Goal: Check status: Check status

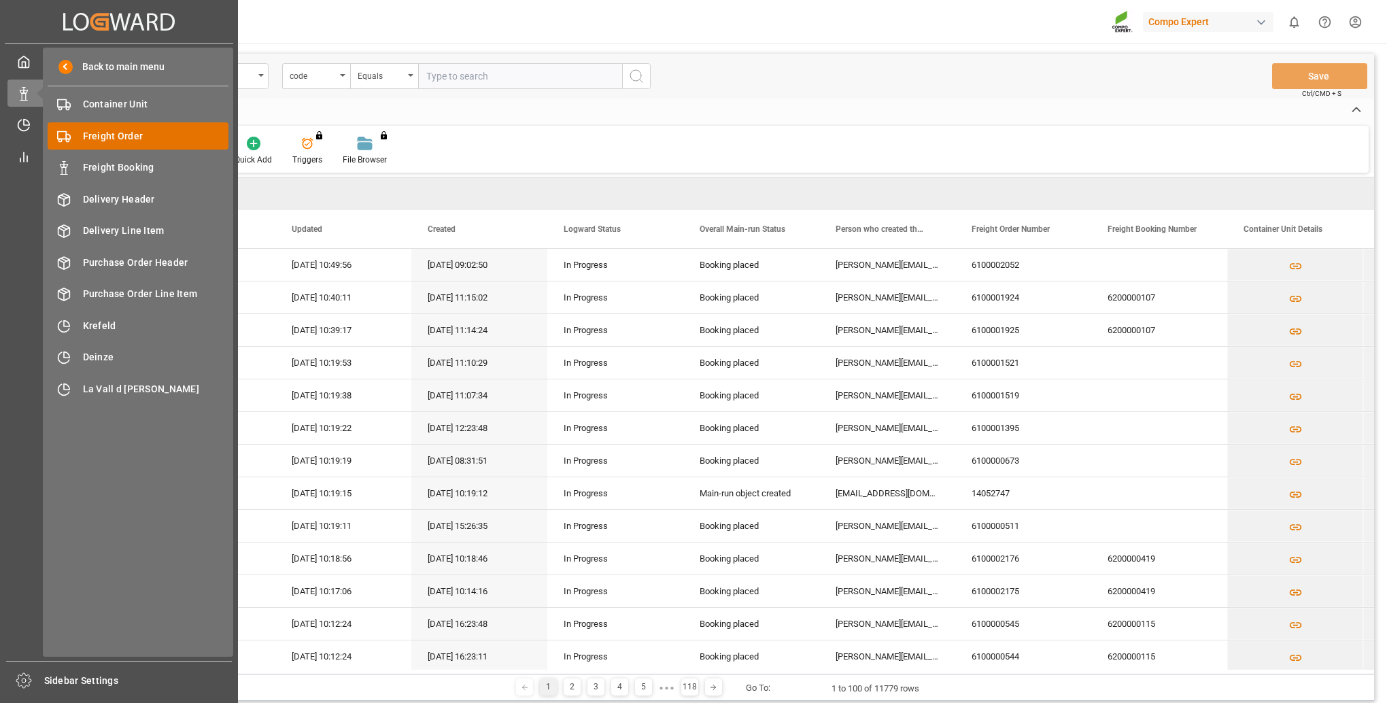
click at [143, 142] on span "Freight Order" at bounding box center [156, 136] width 146 height 14
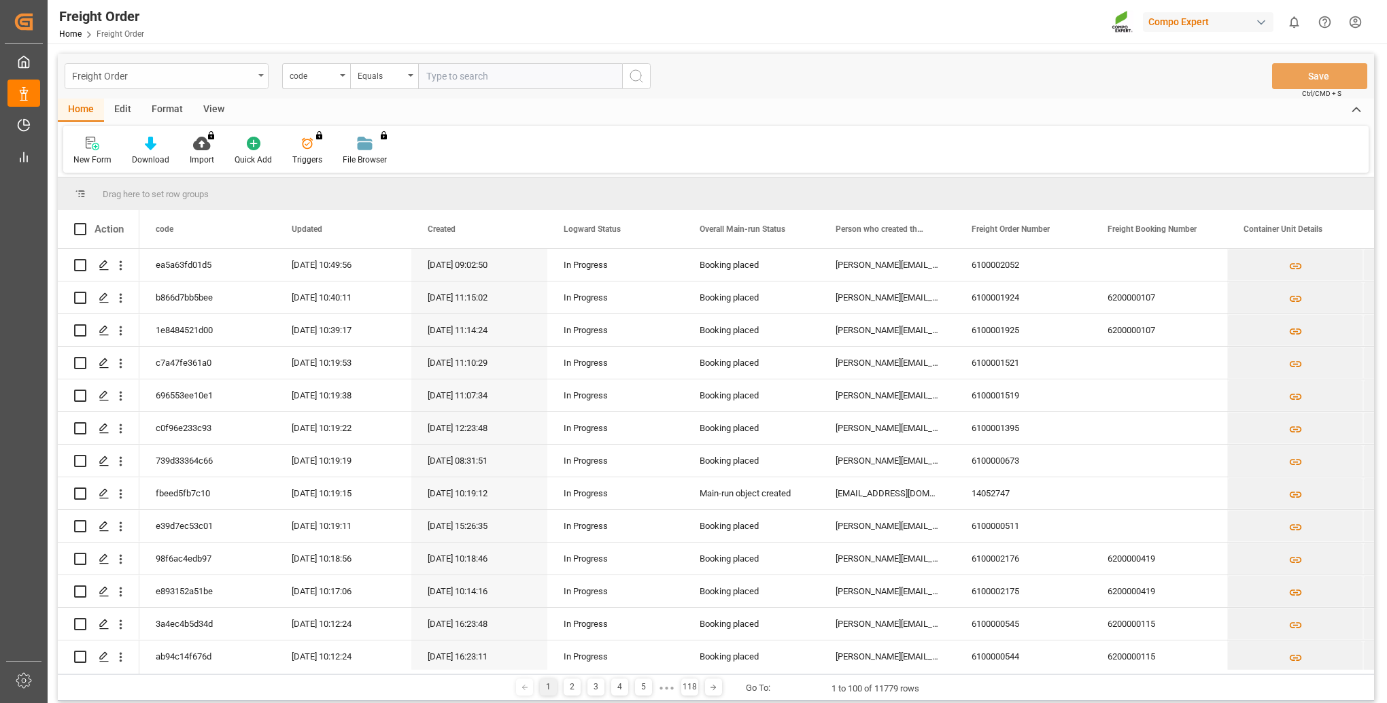
click at [254, 75] on div "Freight Order" at bounding box center [167, 76] width 204 height 26
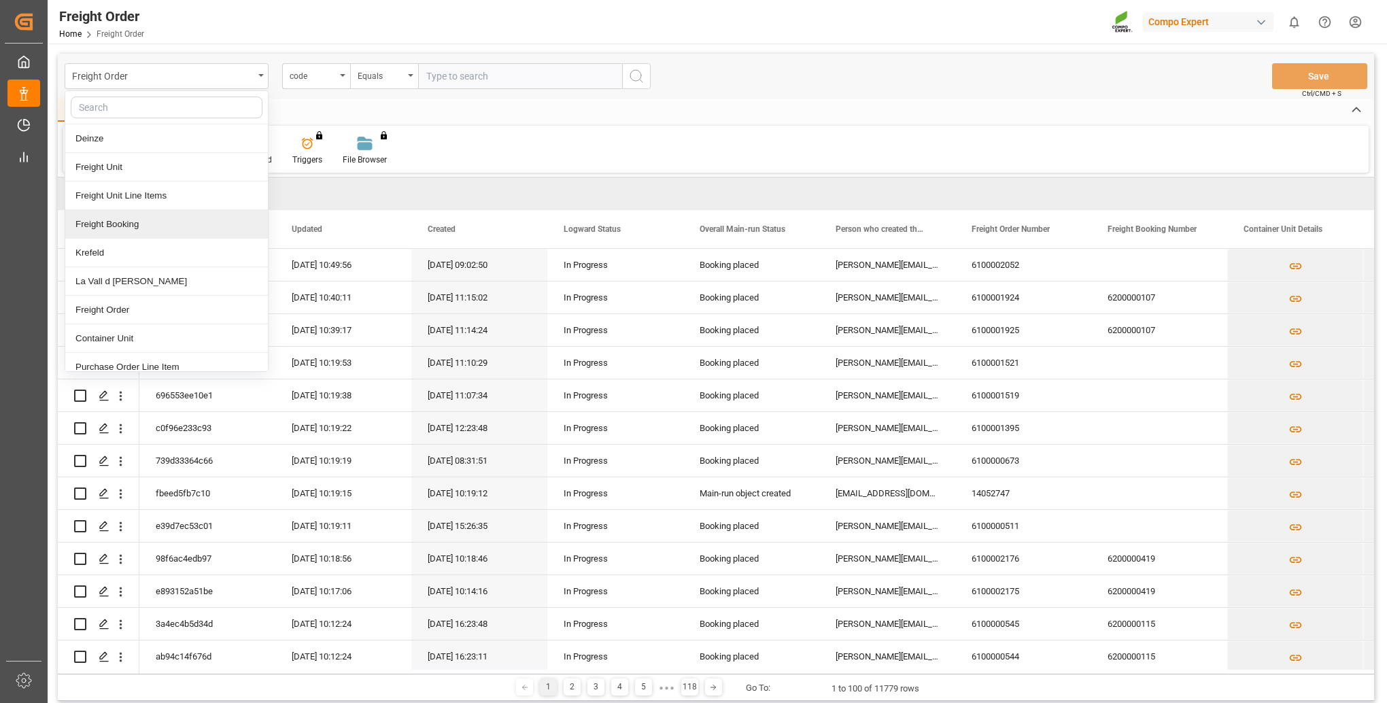
click at [146, 228] on div "Freight Booking" at bounding box center [166, 224] width 203 height 29
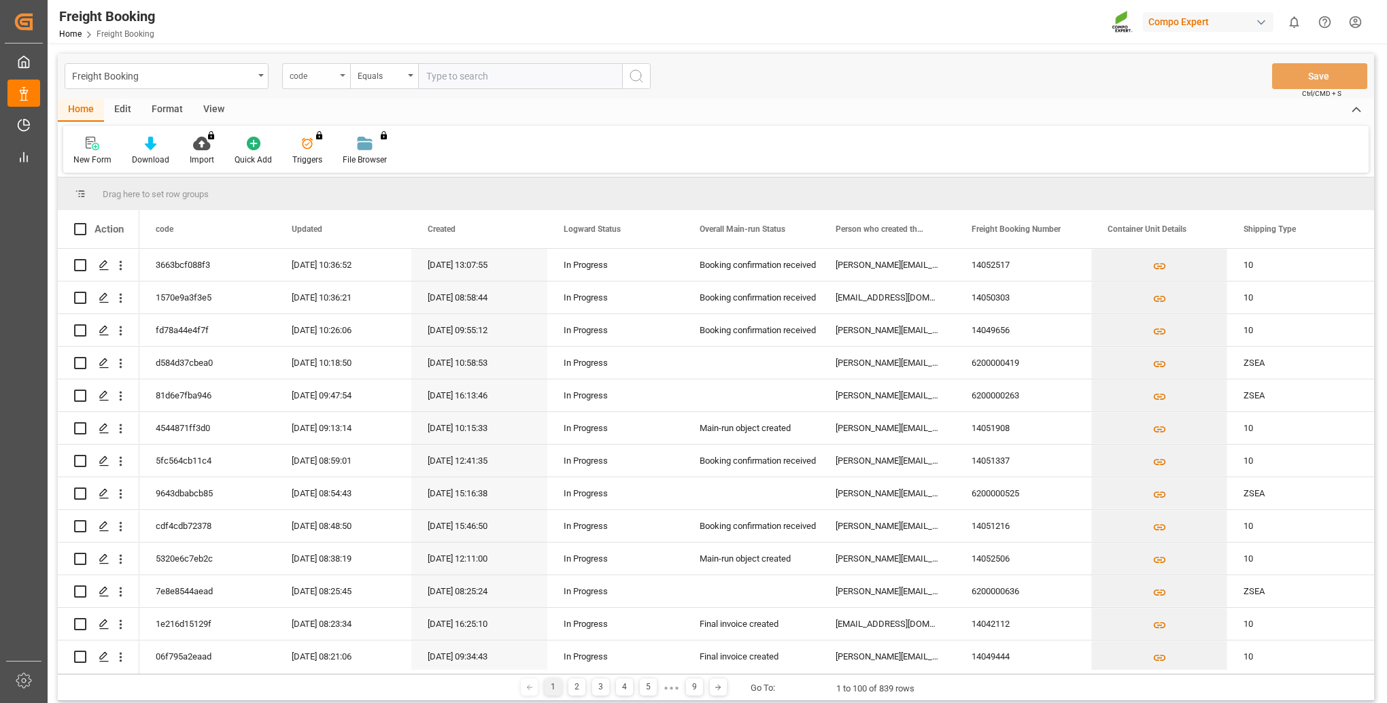
click at [321, 79] on div "code" at bounding box center [313, 75] width 46 height 16
type input "freight"
click at [347, 144] on div "Freight Booking Number" at bounding box center [384, 138] width 203 height 29
click at [383, 75] on div "Equals" at bounding box center [381, 75] width 46 height 16
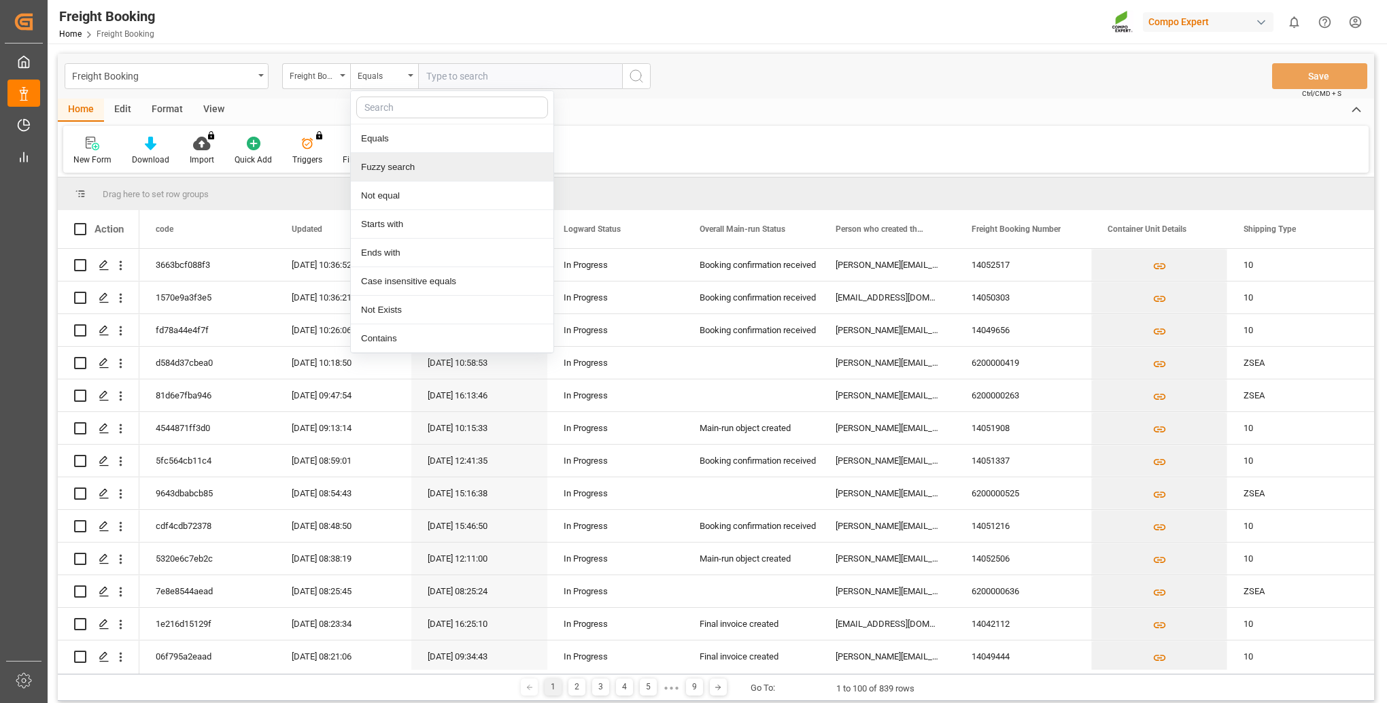
click at [388, 170] on div "Fuzzy search" at bounding box center [452, 167] width 203 height 29
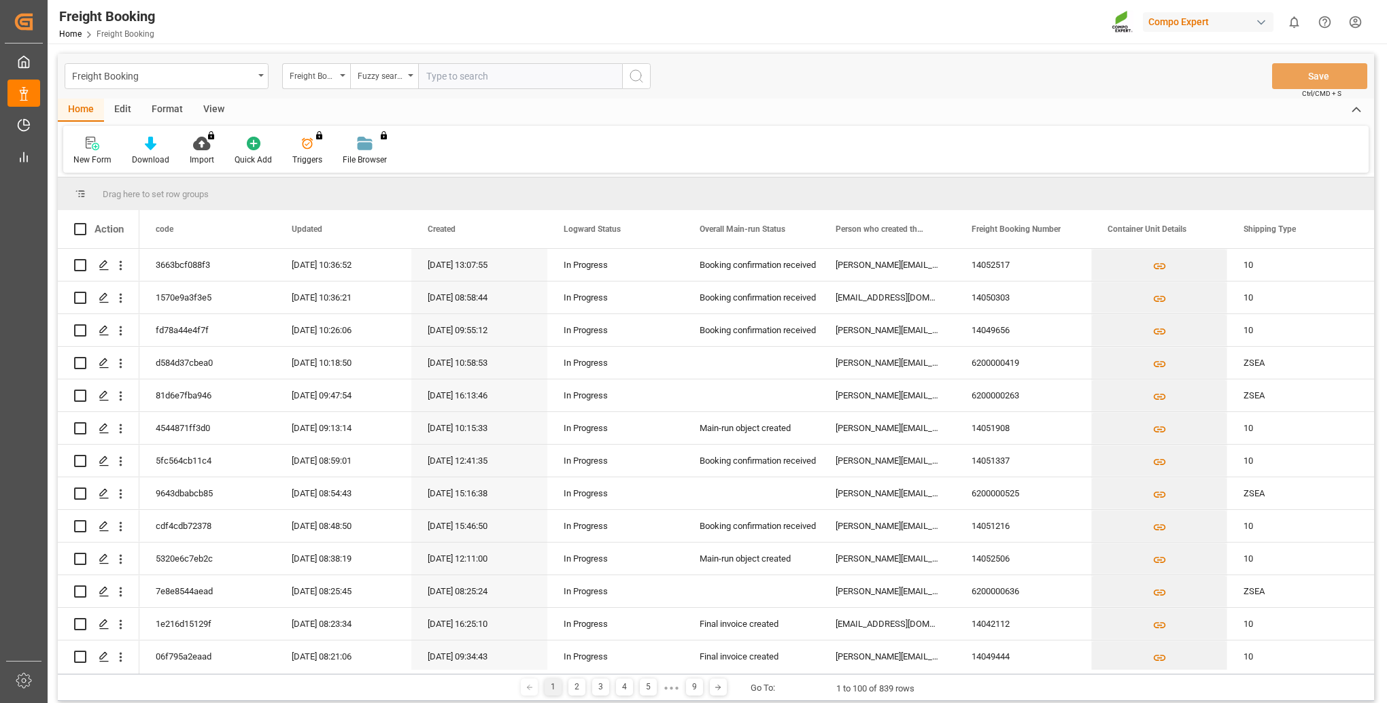
paste input "2000000600"
type input "2000000600"
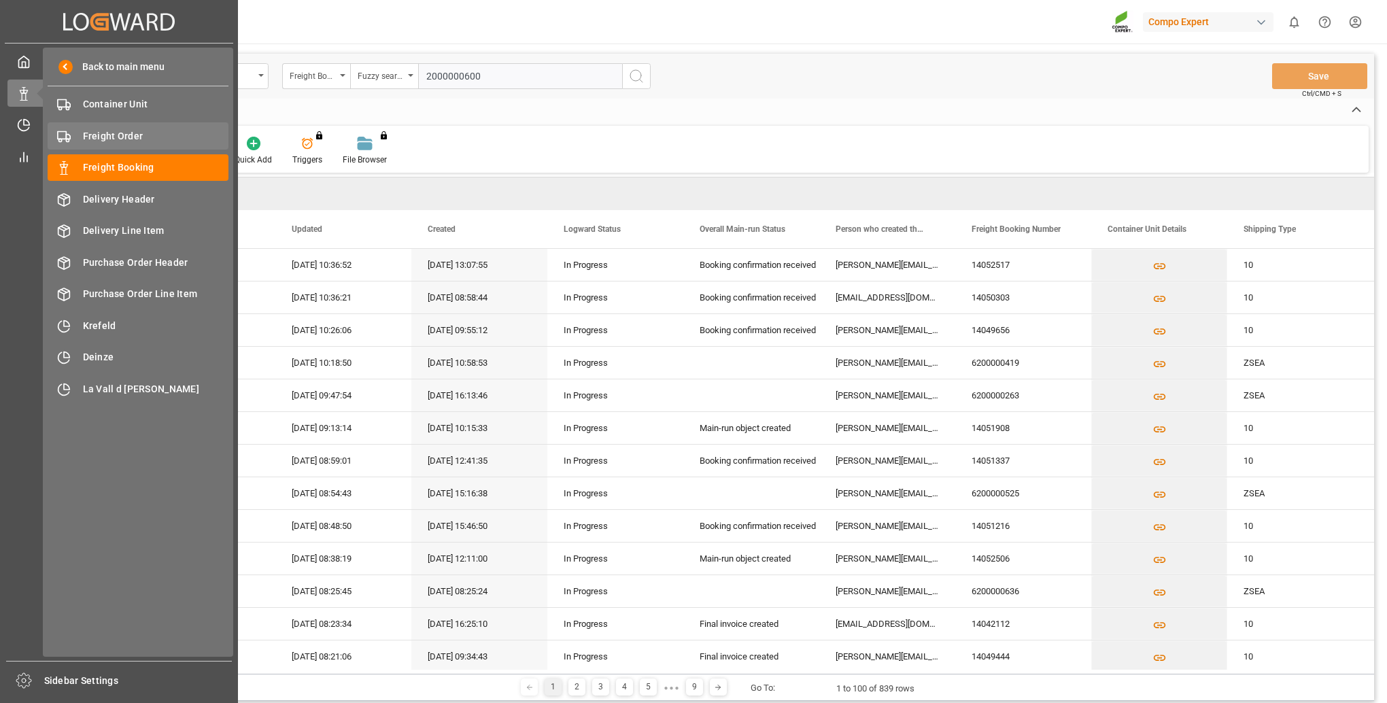
click at [114, 135] on span "Freight Order" at bounding box center [156, 136] width 146 height 14
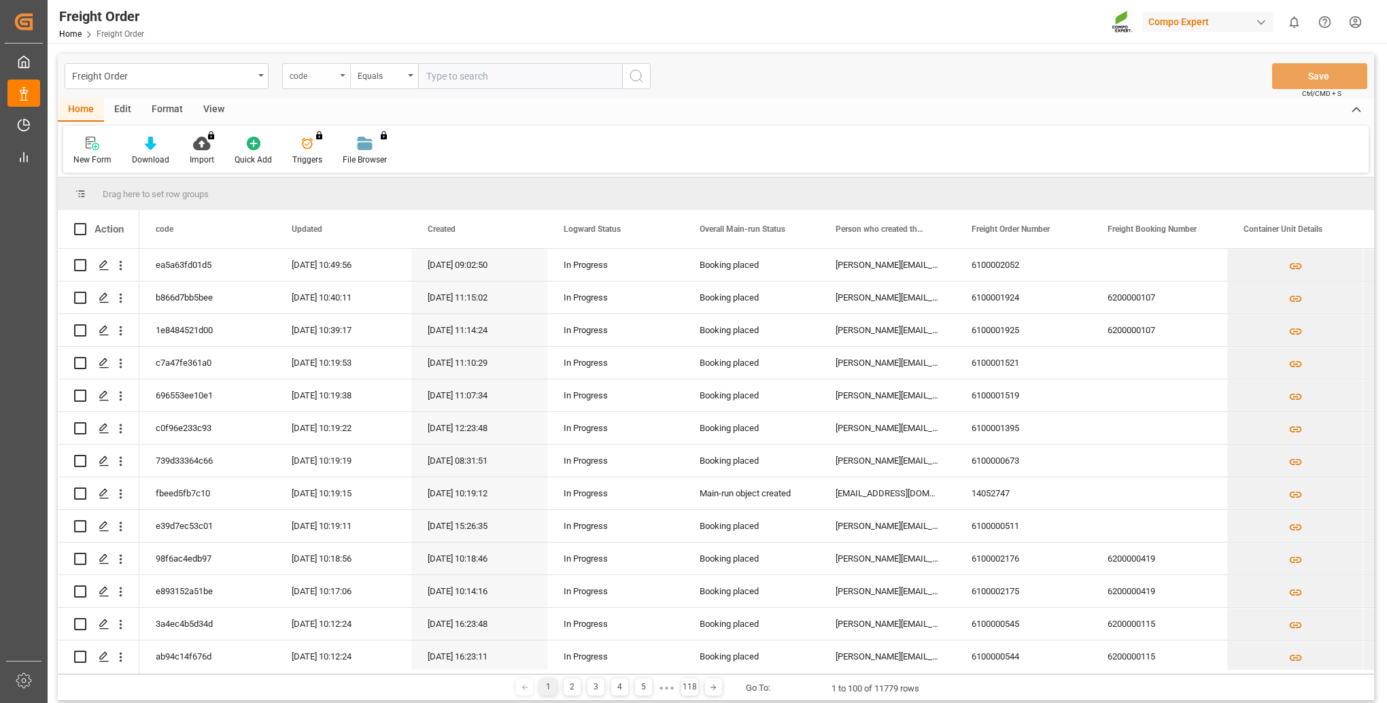
click at [326, 75] on div "code" at bounding box center [313, 75] width 46 height 16
type input "fre"
click at [367, 170] on div "Freight Booking Number" at bounding box center [384, 167] width 203 height 29
click at [465, 72] on input "text" at bounding box center [520, 76] width 204 height 26
type input "2"
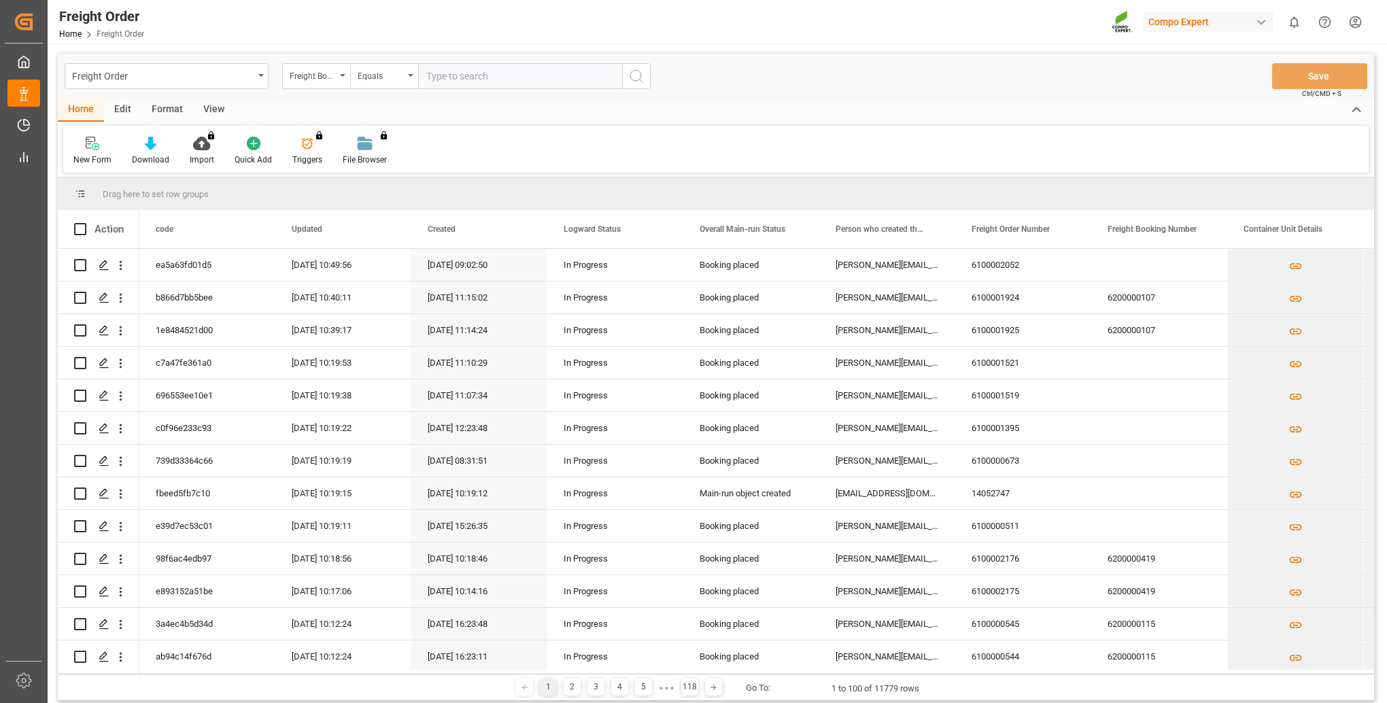
paste input "2000000600"
type input "2000000600"
click at [633, 75] on icon "search button" at bounding box center [636, 76] width 16 height 16
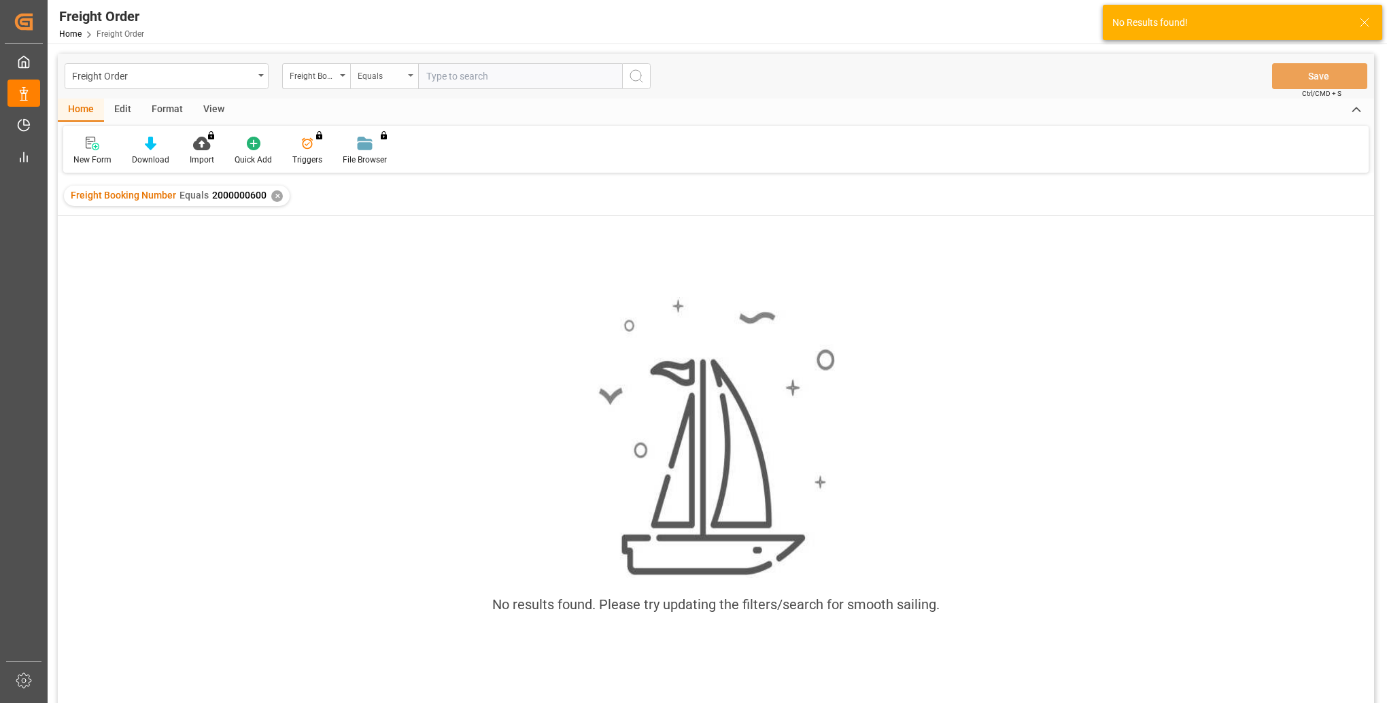
click at [407, 80] on div "Equals" at bounding box center [384, 76] width 68 height 26
drag, startPoint x: 408, startPoint y: 175, endPoint x: 411, endPoint y: 166, distance: 9.2
click at [409, 175] on div "Fuzzy search" at bounding box center [452, 167] width 203 height 29
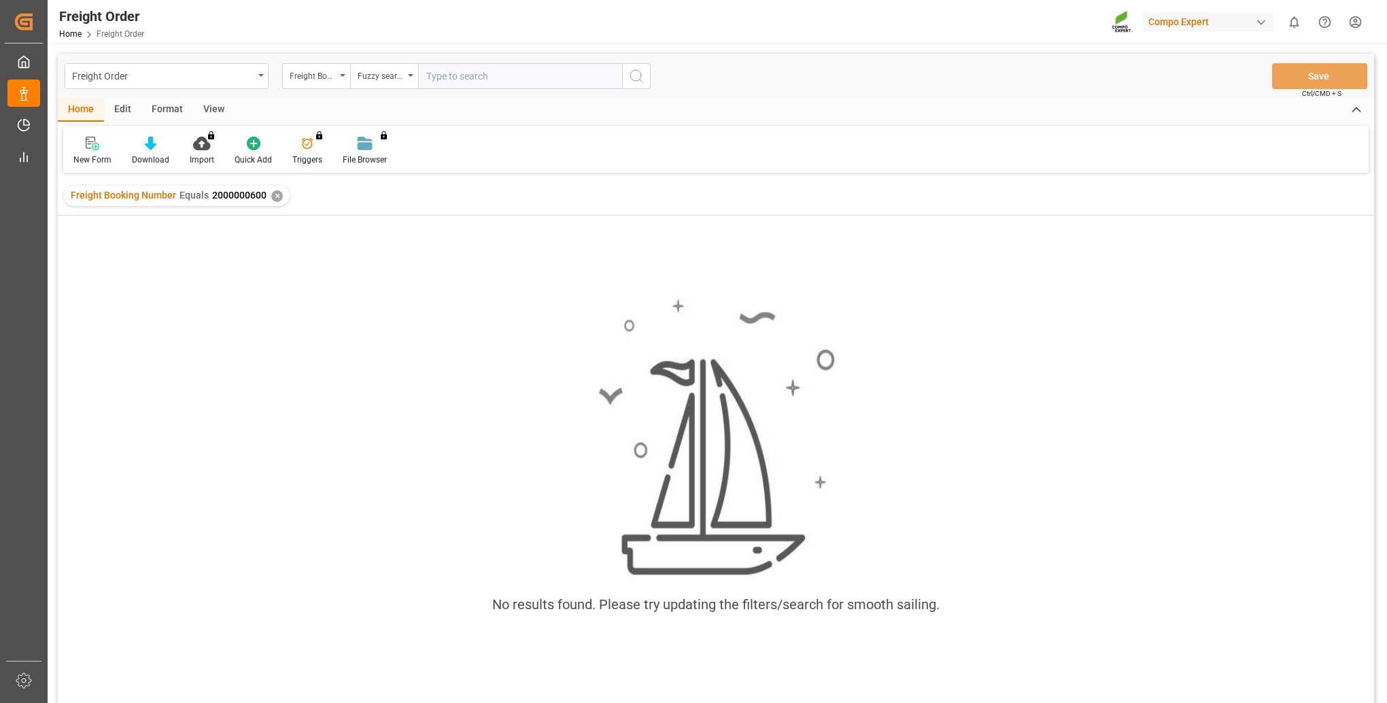
click at [462, 78] on input "text" at bounding box center [520, 76] width 204 height 26
paste input "2000000600"
type input "2000000600"
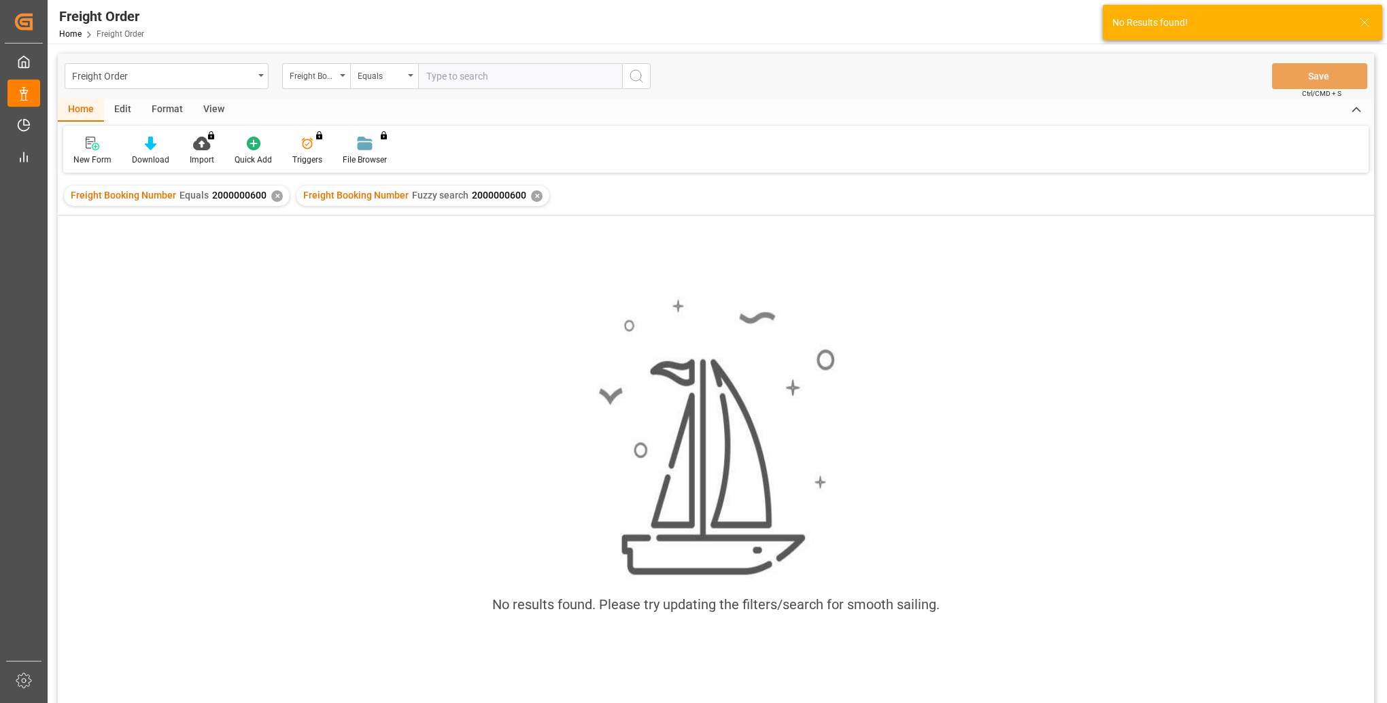
click at [271, 194] on div "✕" at bounding box center [277, 196] width 12 height 12
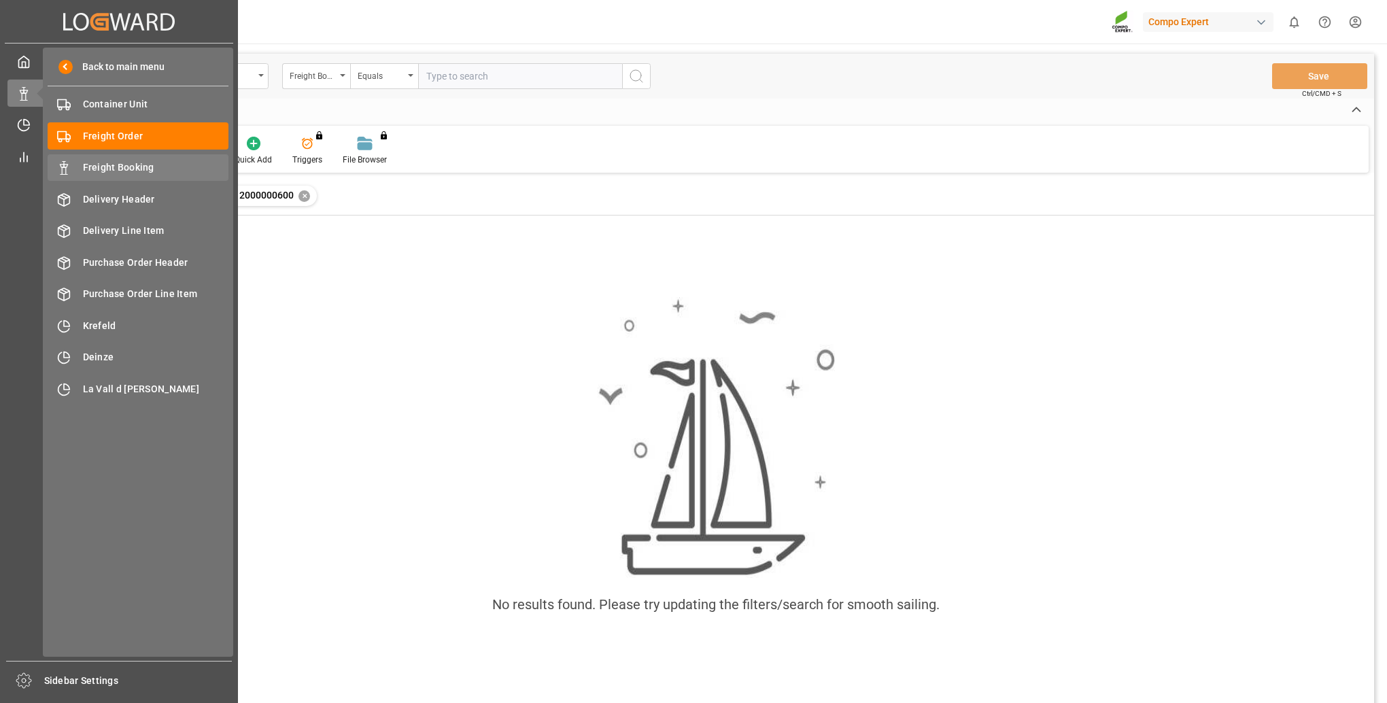
click at [131, 168] on span "Freight Booking" at bounding box center [156, 167] width 146 height 14
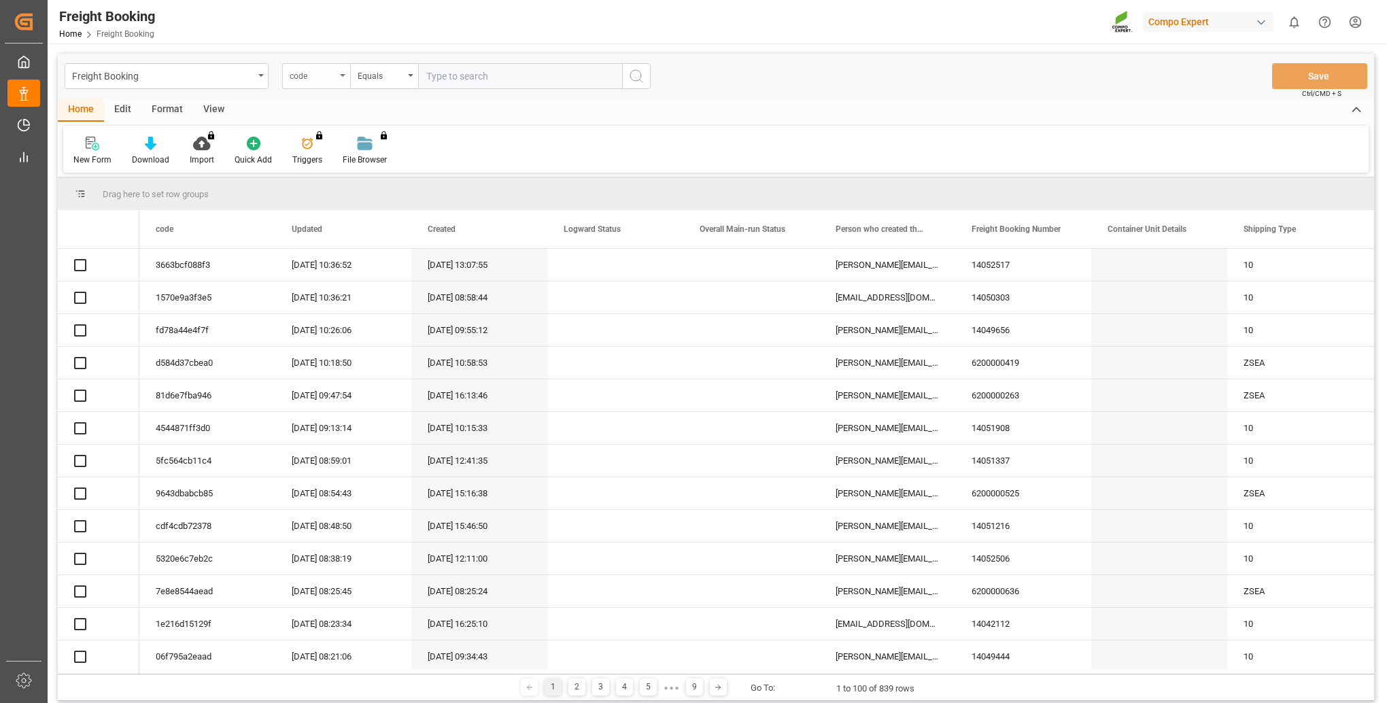
click at [328, 80] on div "code" at bounding box center [313, 75] width 46 height 16
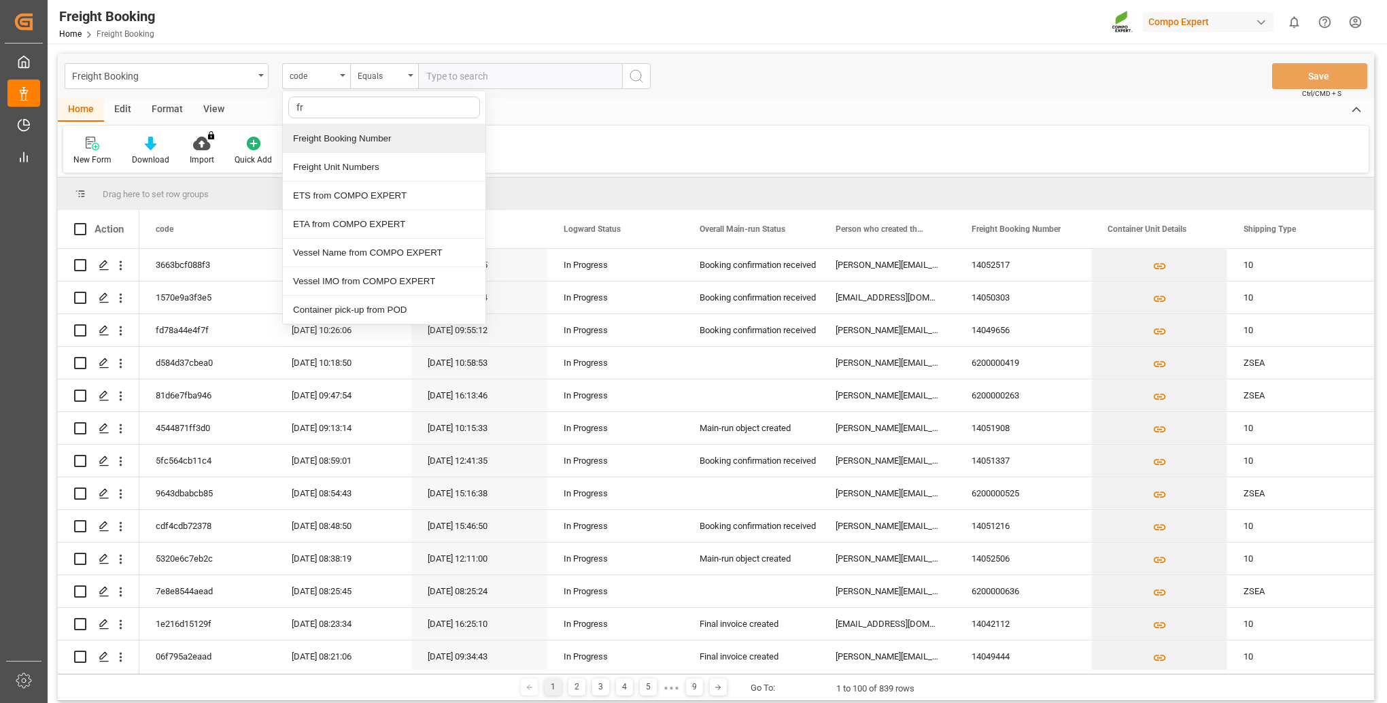
type input "fre"
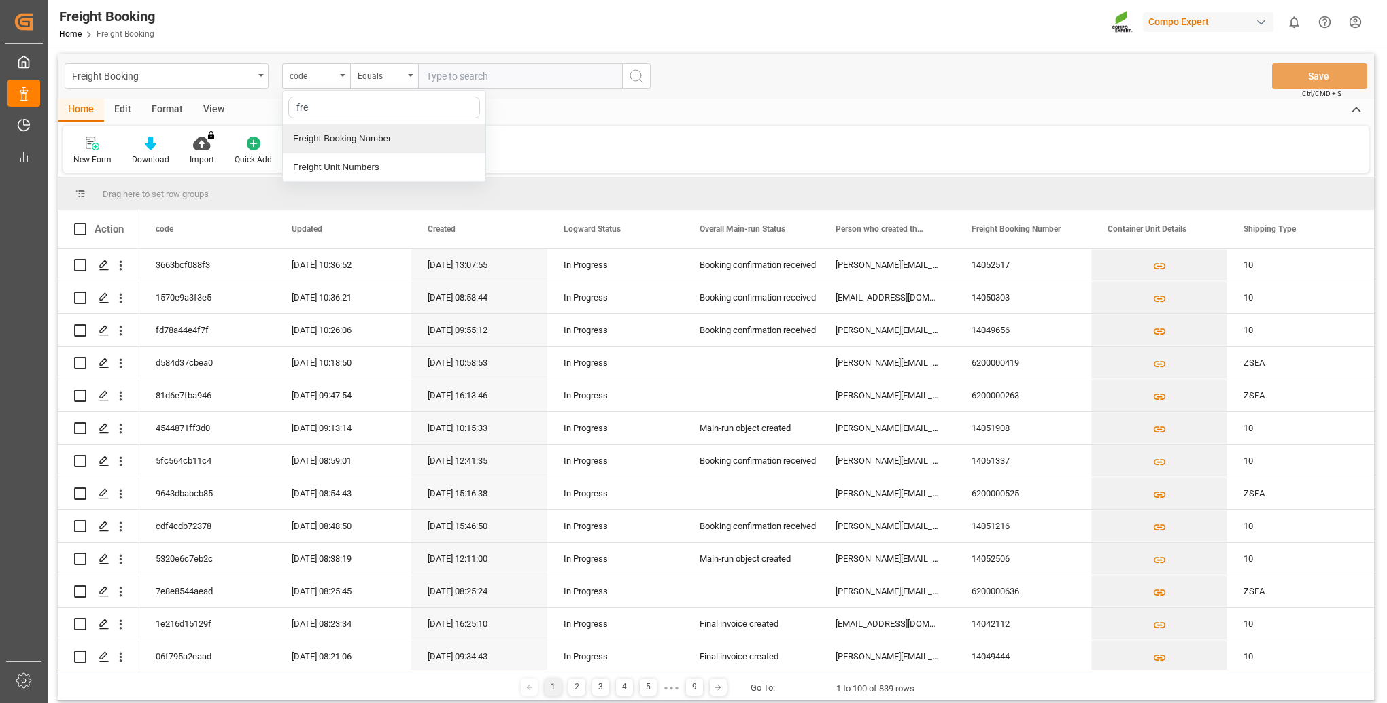
click at [373, 140] on div "Freight Booking Number" at bounding box center [384, 138] width 203 height 29
click at [466, 69] on input "text" at bounding box center [520, 76] width 204 height 26
paste input "2000000600"
type input "2000000600"
click at [386, 75] on div "Equals" at bounding box center [381, 75] width 46 height 16
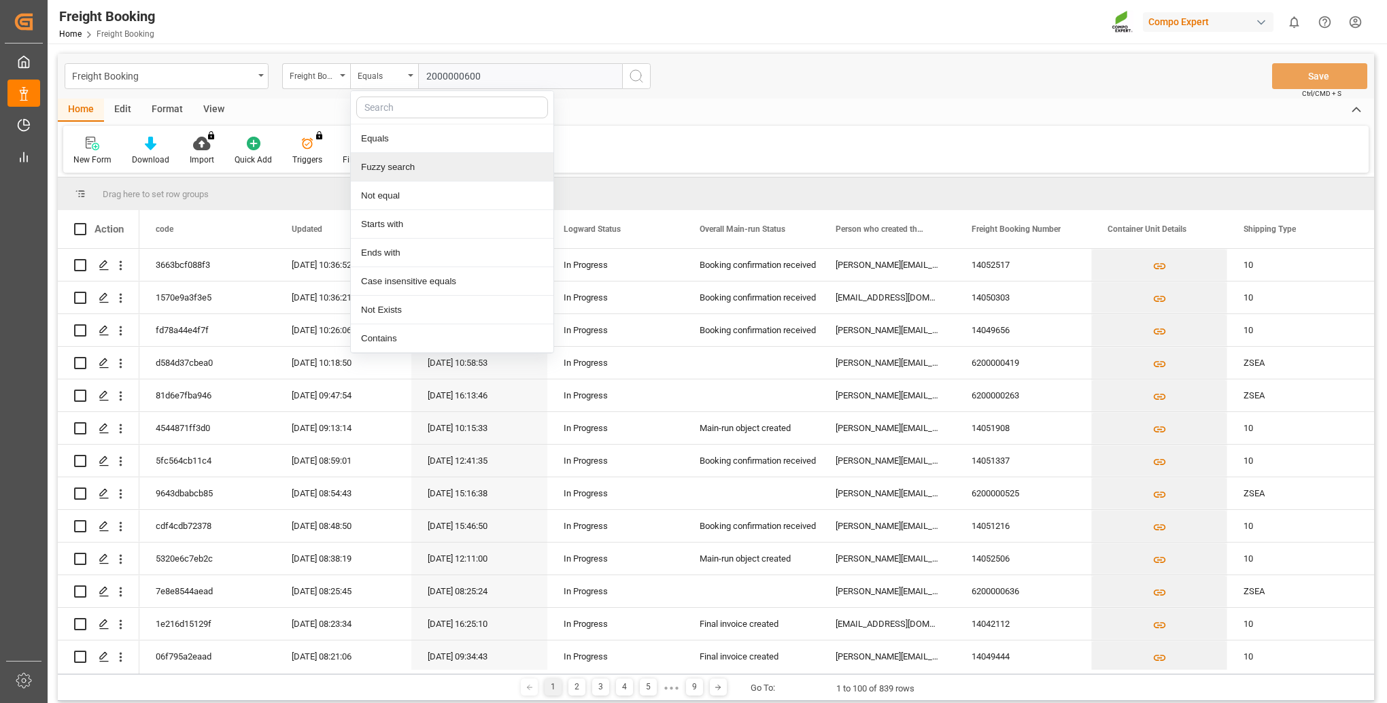
click at [401, 166] on div "Fuzzy search" at bounding box center [452, 167] width 203 height 29
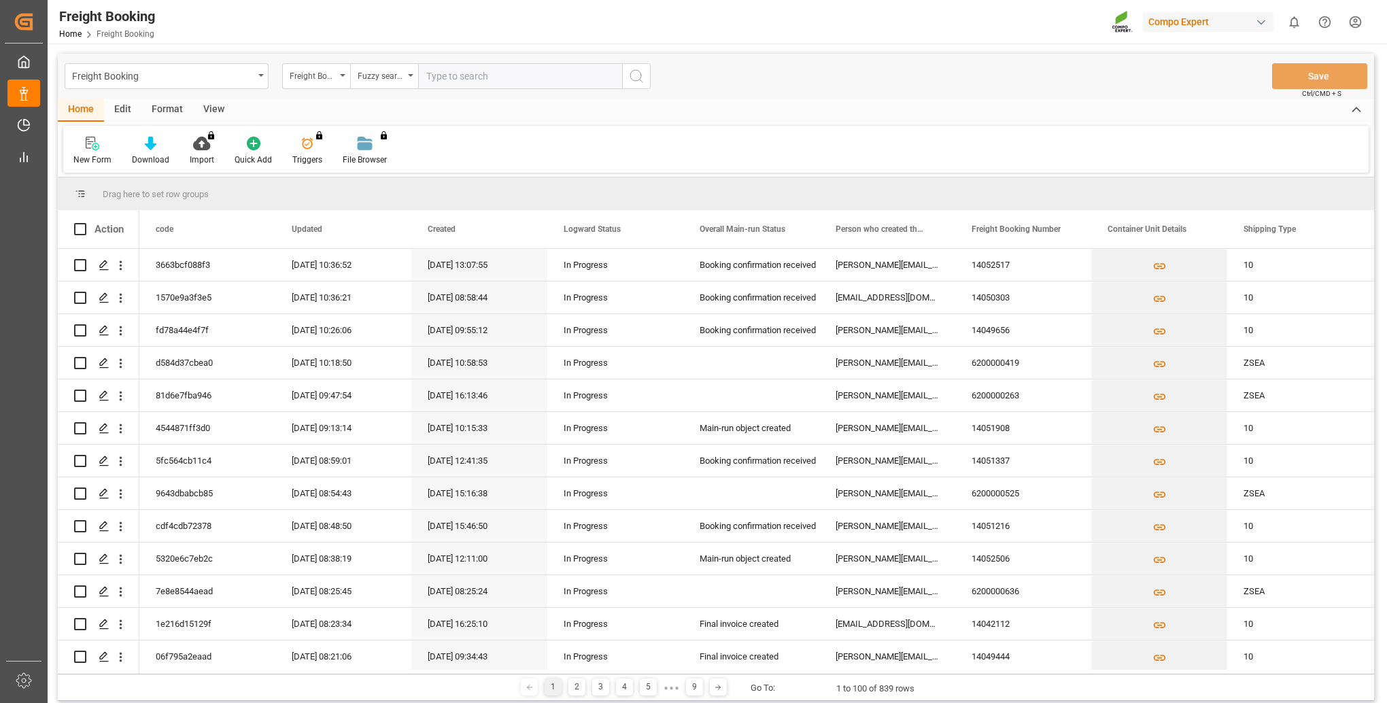
click at [432, 78] on input "text" at bounding box center [520, 76] width 204 height 26
paste input "2000000600"
type input "2000000600"
click at [643, 84] on icon "search button" at bounding box center [636, 76] width 16 height 16
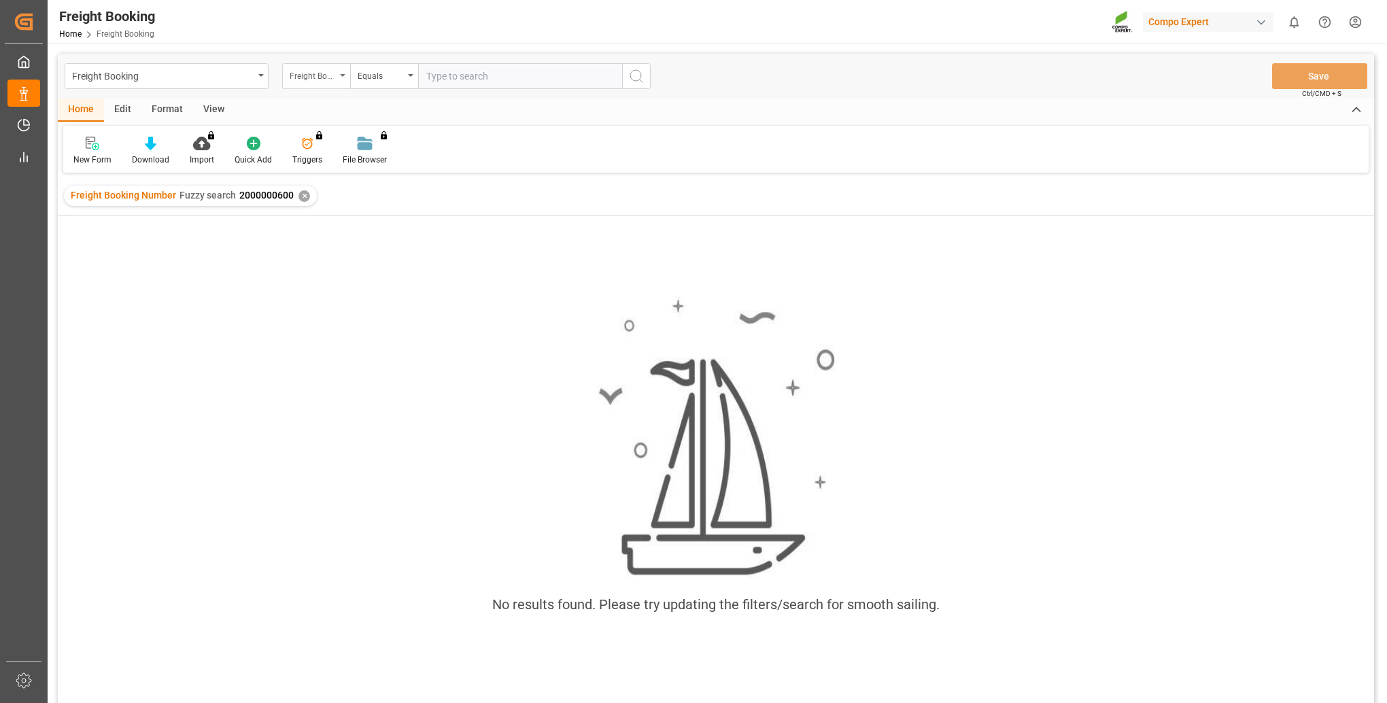
click at [340, 71] on div "Freight Booking Number" at bounding box center [316, 76] width 68 height 26
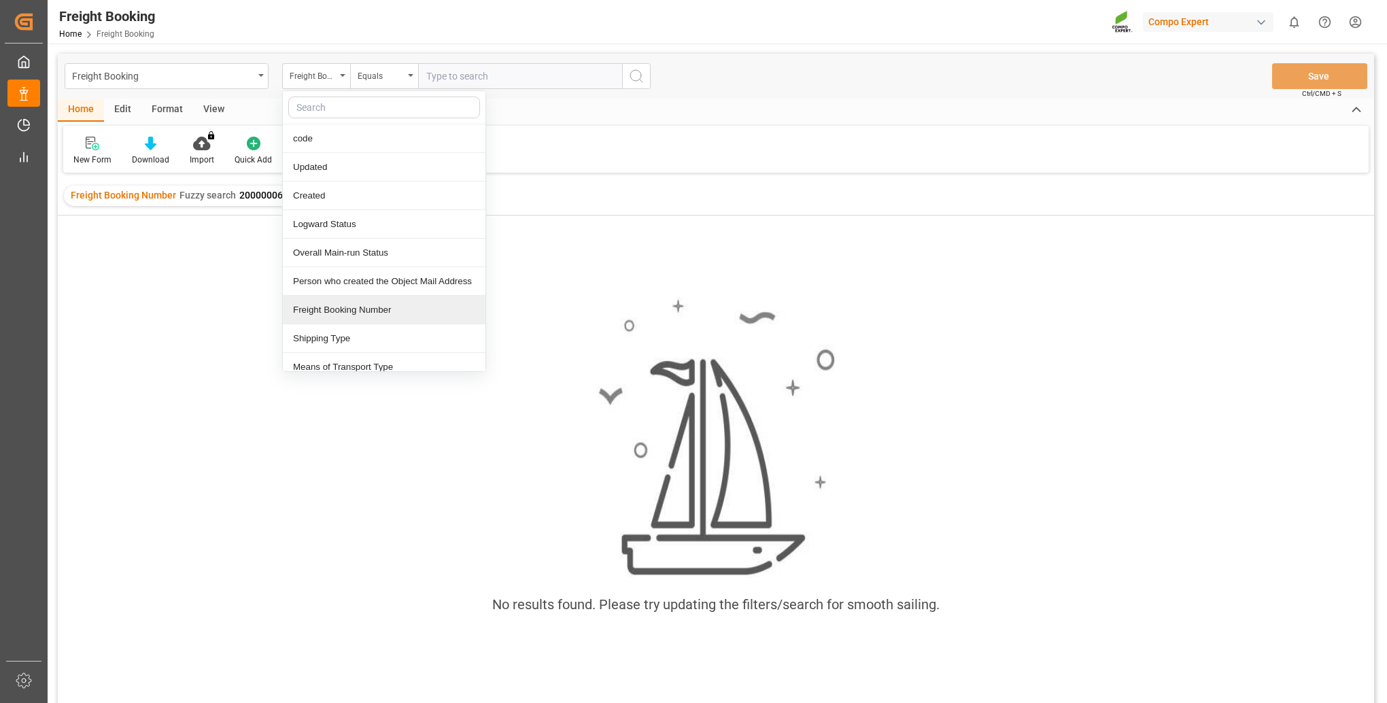
click at [384, 311] on div "Freight Booking Number" at bounding box center [384, 310] width 203 height 29
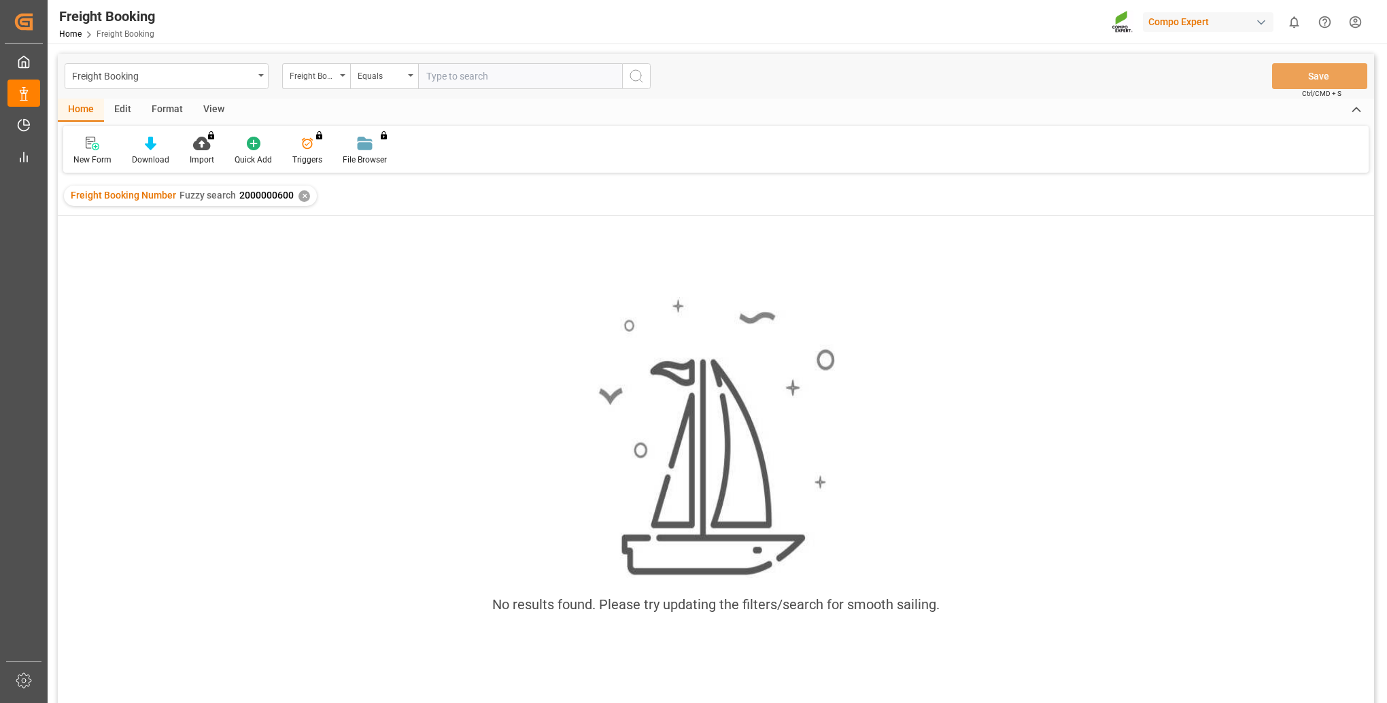
click at [302, 198] on div "✕" at bounding box center [304, 196] width 12 height 12
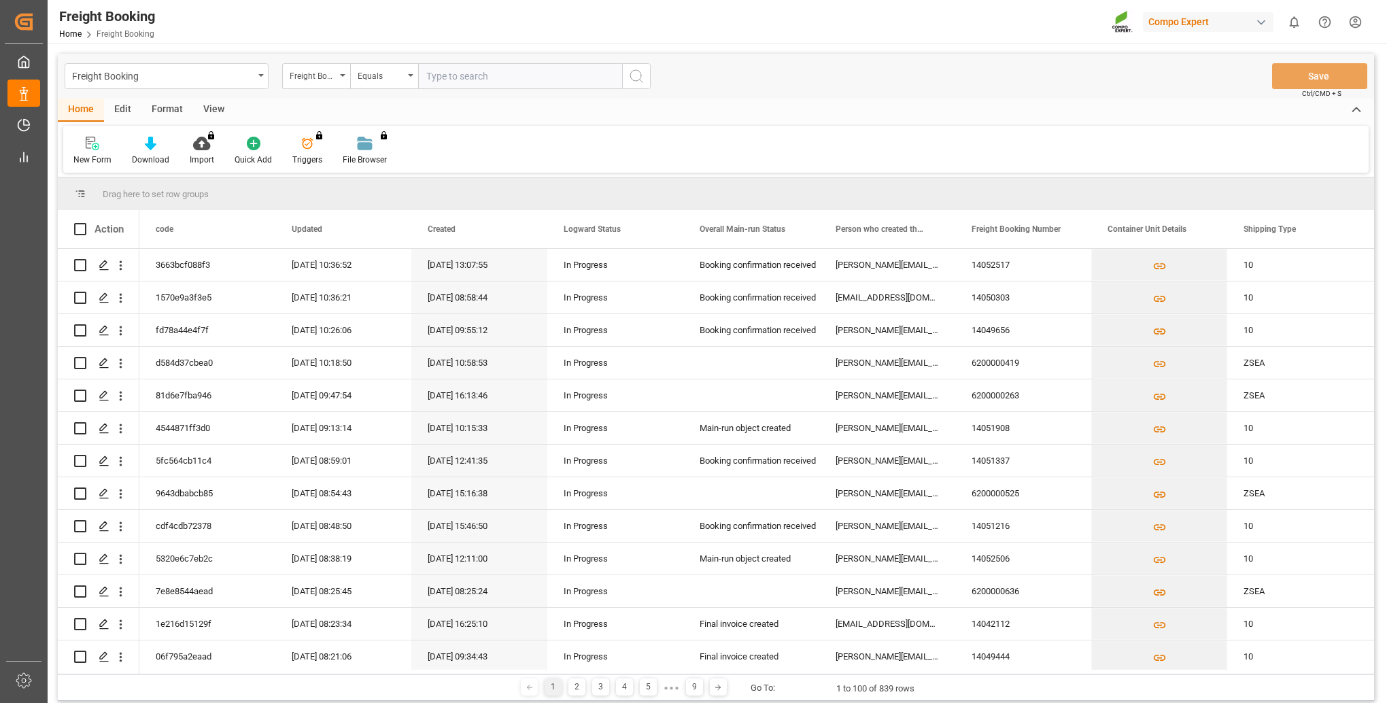
click at [477, 80] on input "text" at bounding box center [520, 76] width 204 height 26
paste input "6200000356"
type input "6200000356"
click at [397, 75] on div "Equals" at bounding box center [381, 75] width 46 height 16
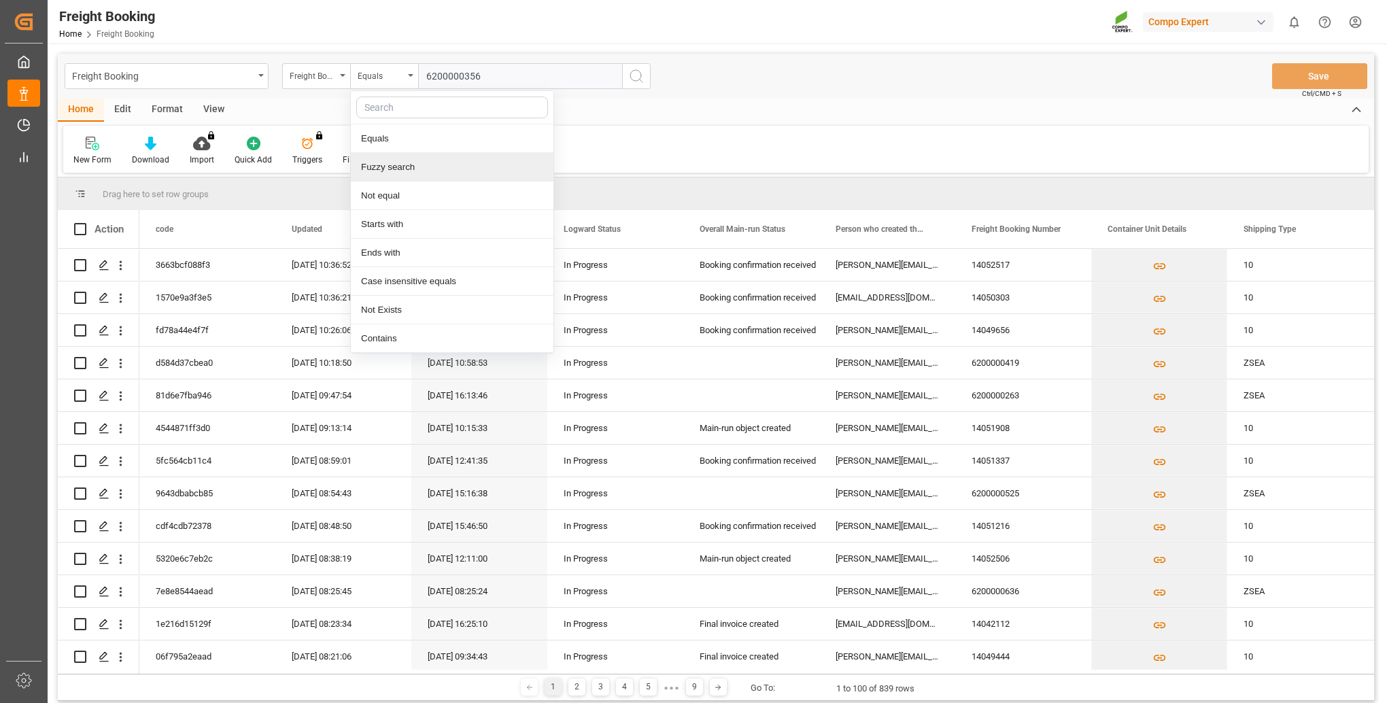
click at [386, 172] on div "Fuzzy search" at bounding box center [452, 167] width 203 height 29
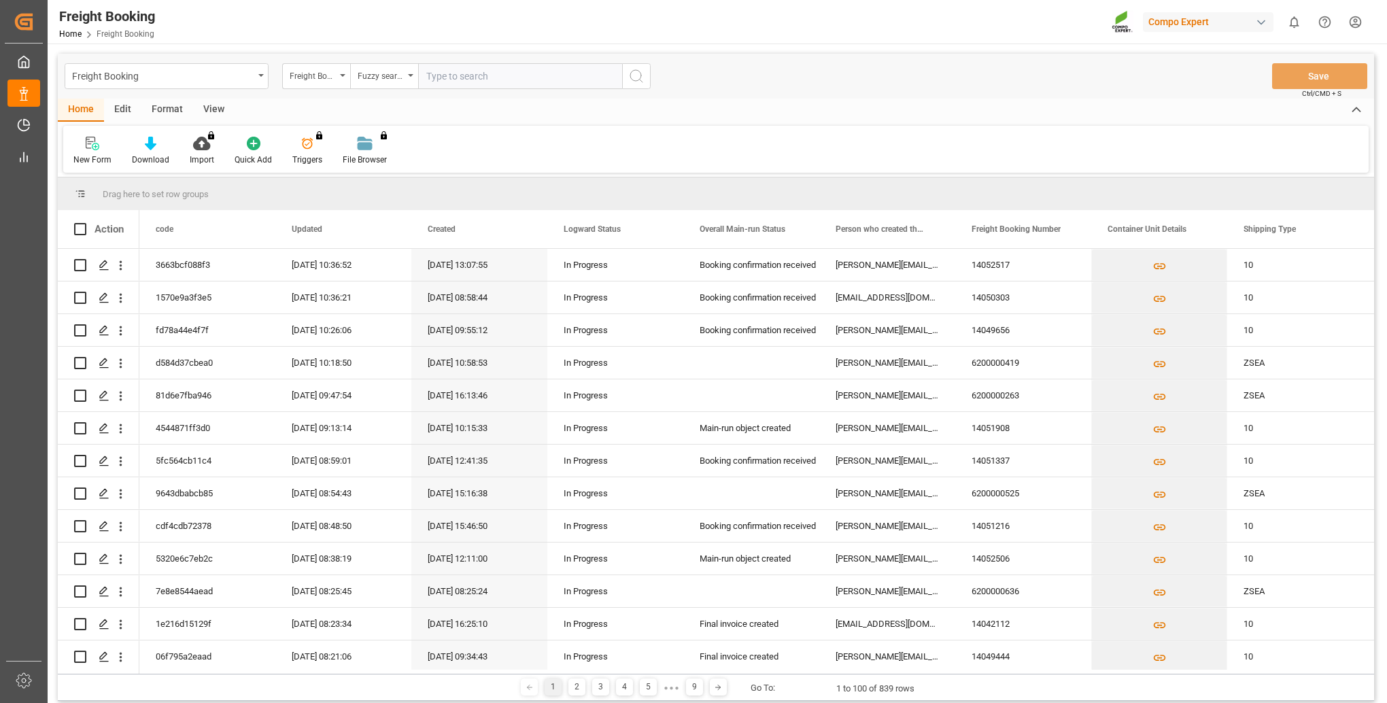
click at [643, 72] on icon "search button" at bounding box center [636, 76] width 16 height 16
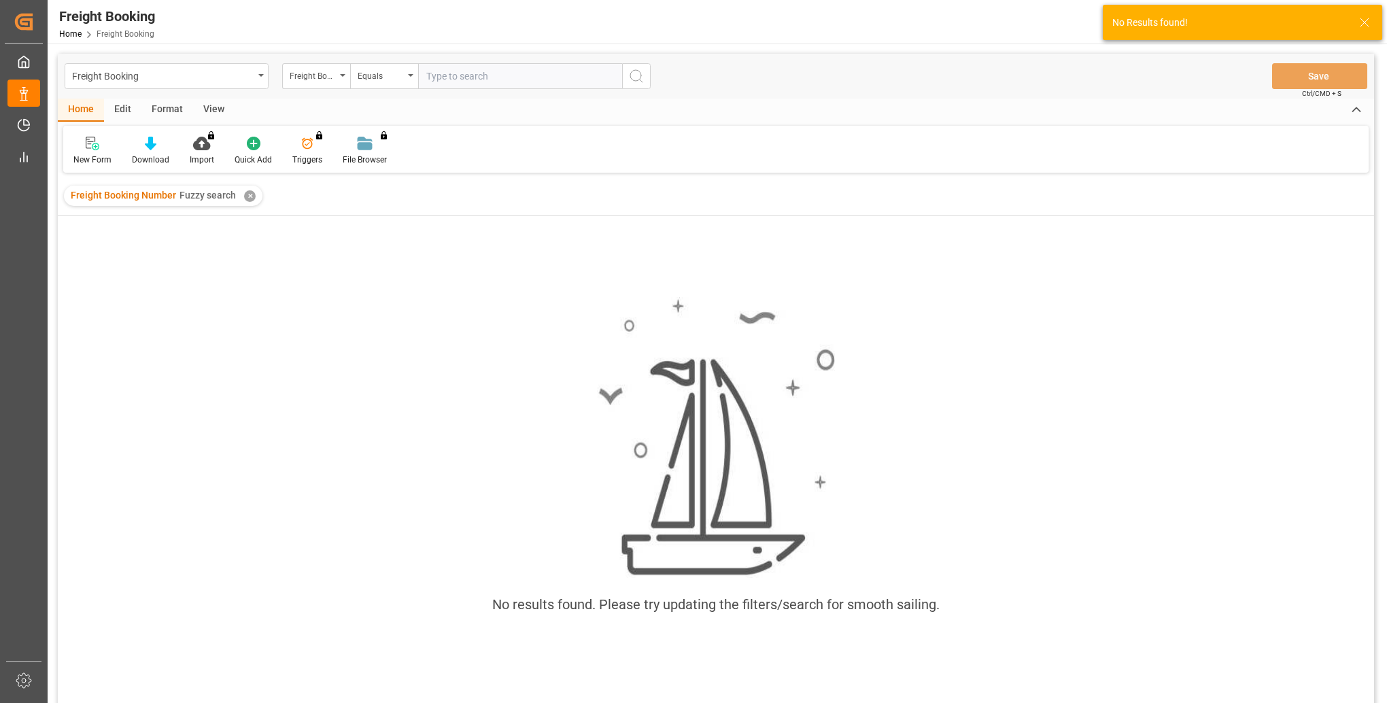
click at [499, 87] on input "text" at bounding box center [520, 76] width 204 height 26
click at [245, 194] on div "✕" at bounding box center [250, 196] width 12 height 12
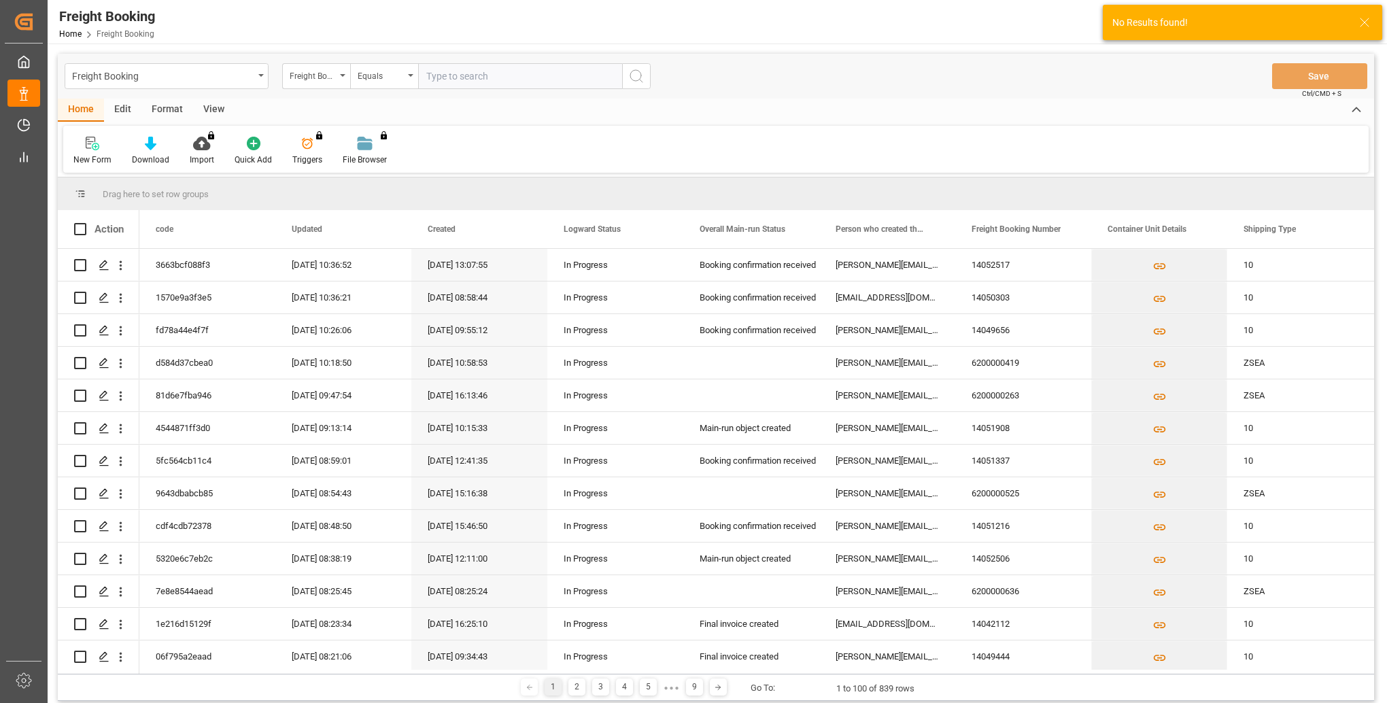
click at [486, 78] on input "text" at bounding box center [520, 76] width 204 height 26
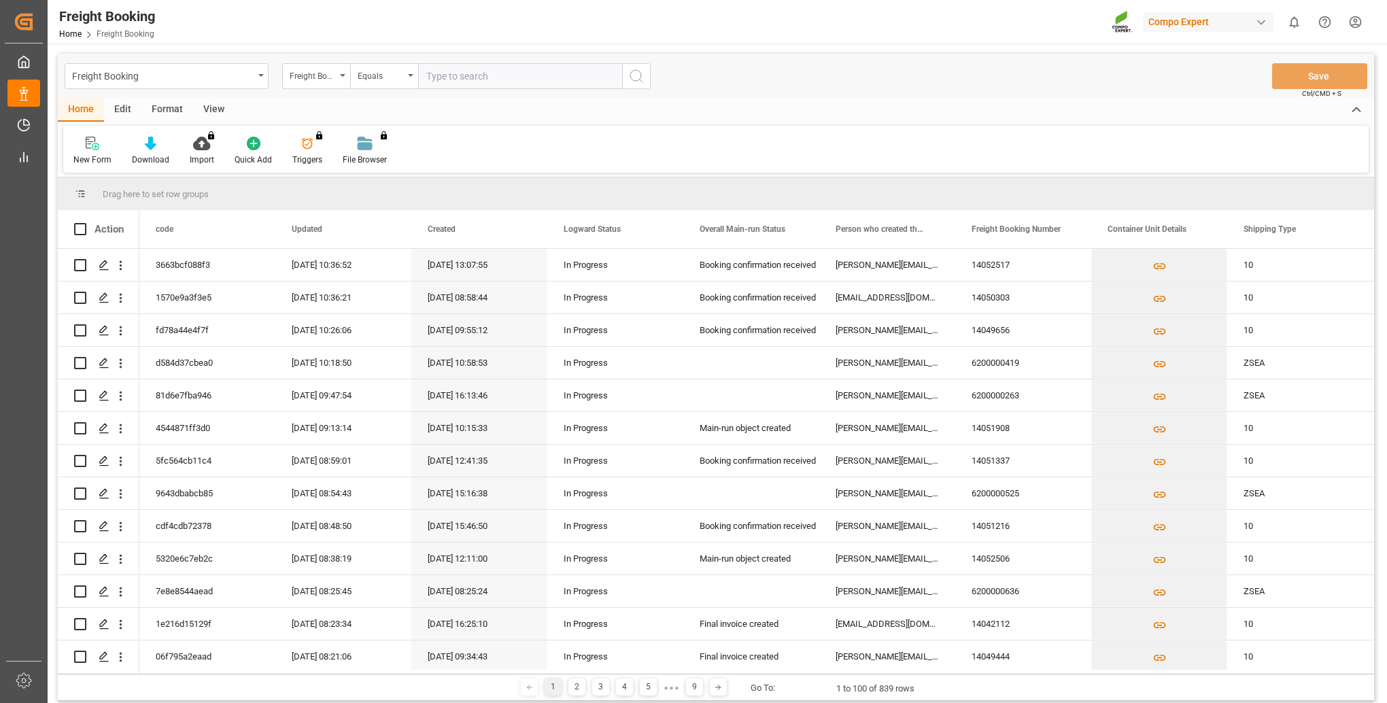
paste input "6200000356"
type input "6200000356"
click at [410, 72] on div "Equals" at bounding box center [384, 76] width 68 height 26
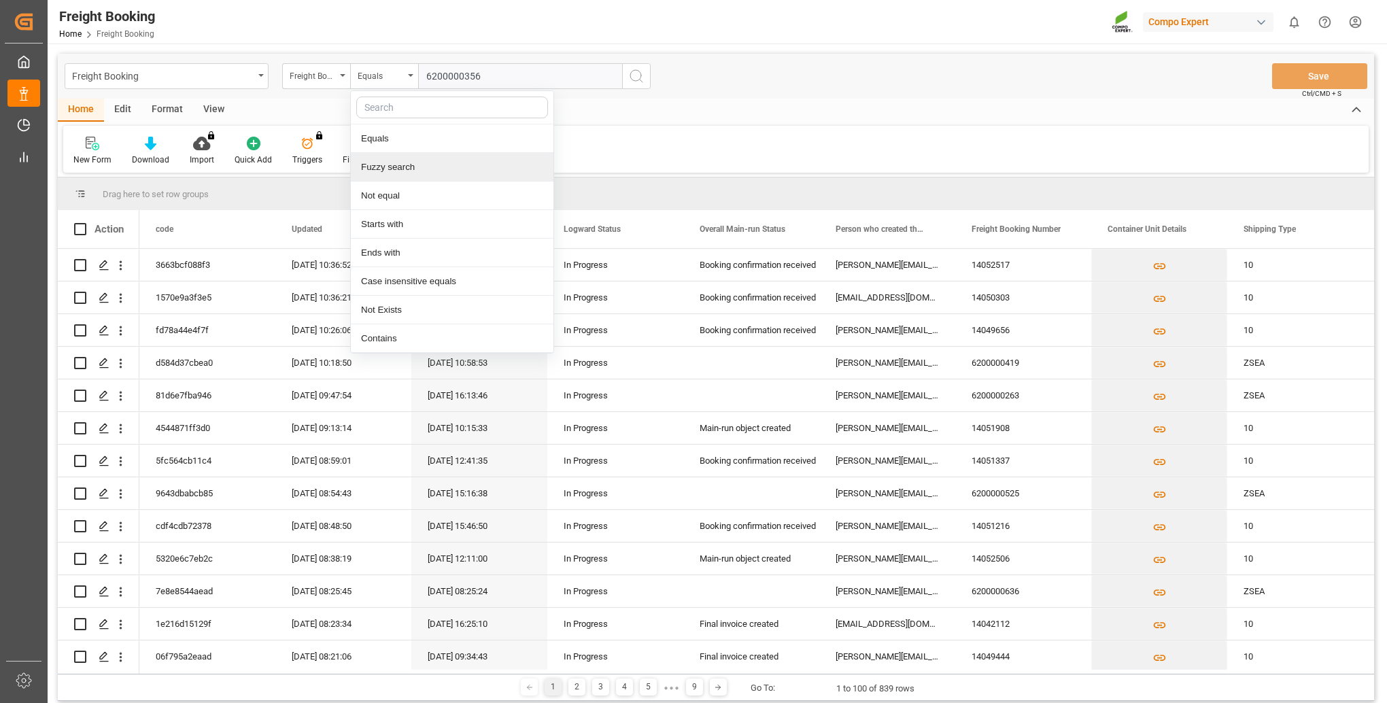
drag, startPoint x: 392, startPoint y: 166, endPoint x: 412, endPoint y: 145, distance: 28.9
click at [393, 167] on div "Fuzzy search" at bounding box center [452, 167] width 203 height 29
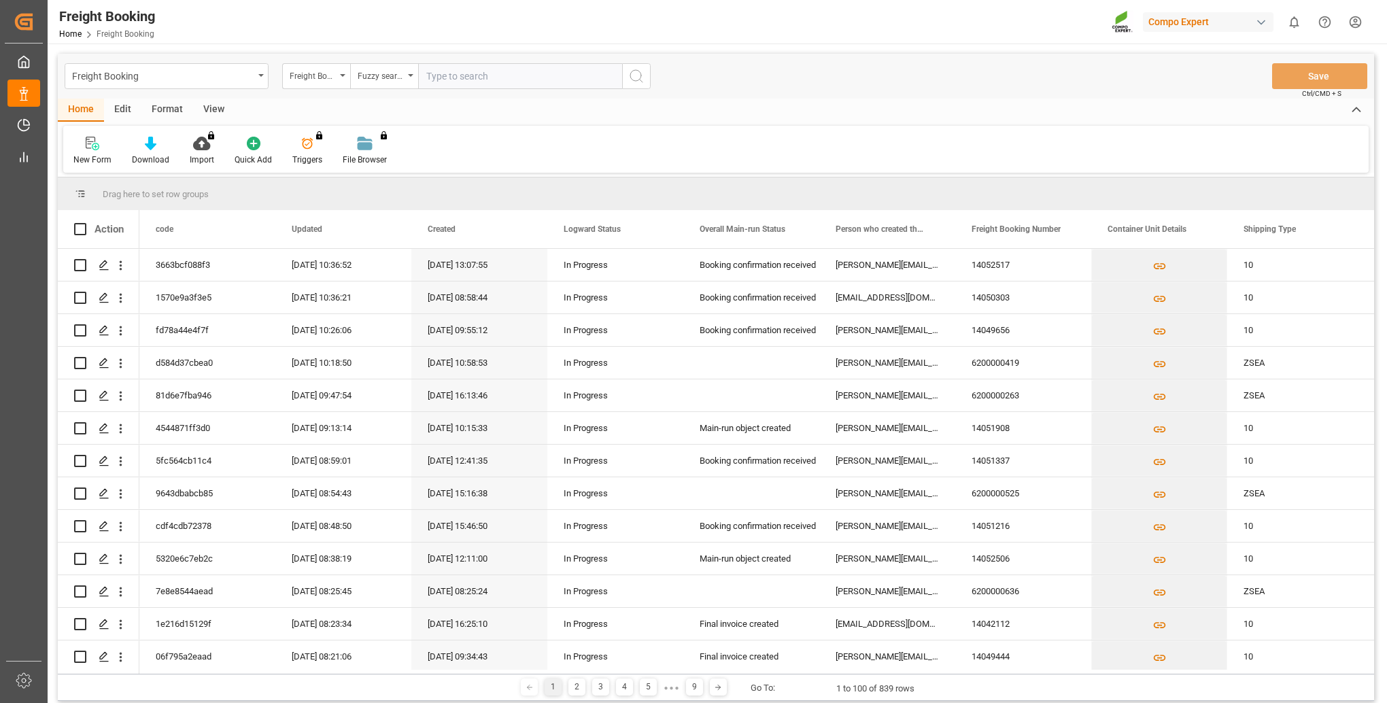
paste input "6200000356"
type input "6200000356"
click at [634, 71] on icon "search button" at bounding box center [636, 76] width 16 height 16
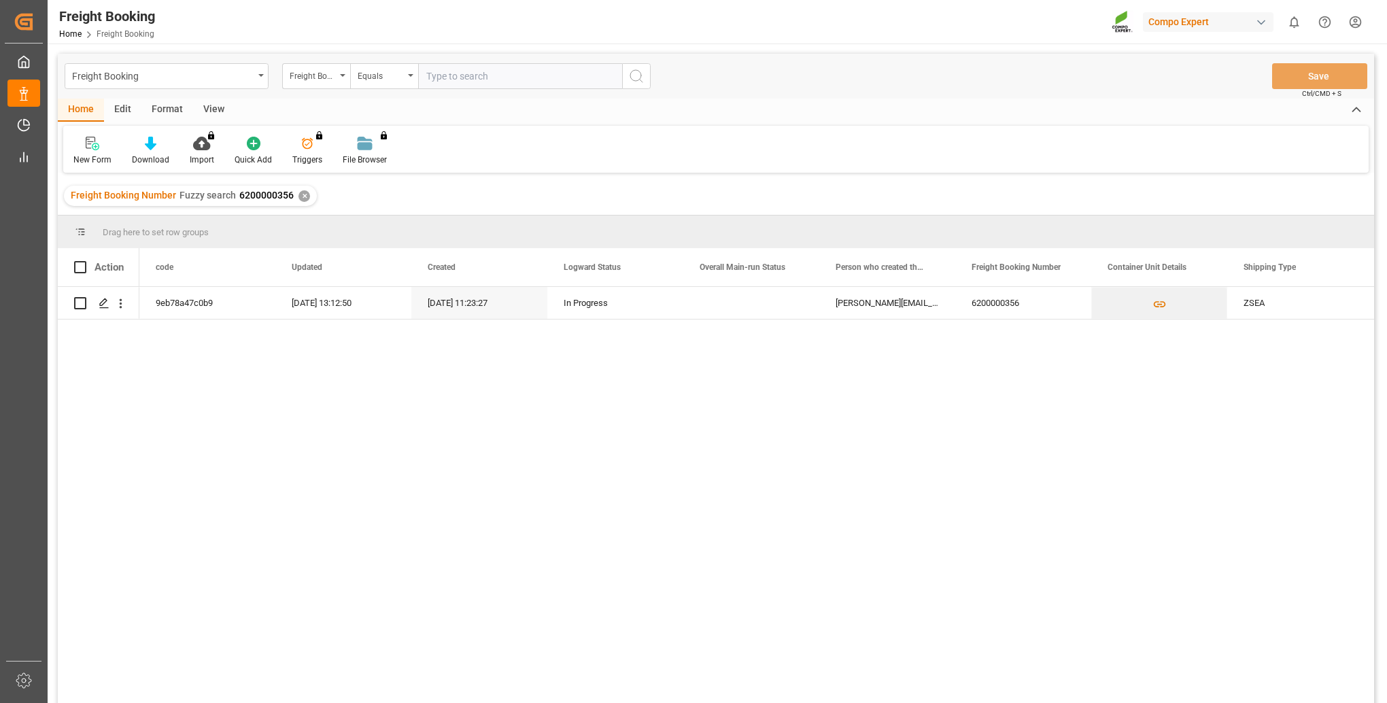
click at [881, 510] on div "9eb78a47c0b9 [DATE] 13:12:50 [DATE] 11:23:27 In Progress [PERSON_NAME][EMAIL_AD…" at bounding box center [756, 499] width 1235 height 425
click at [99, 303] on icon "Press SPACE to select this row." at bounding box center [104, 303] width 11 height 11
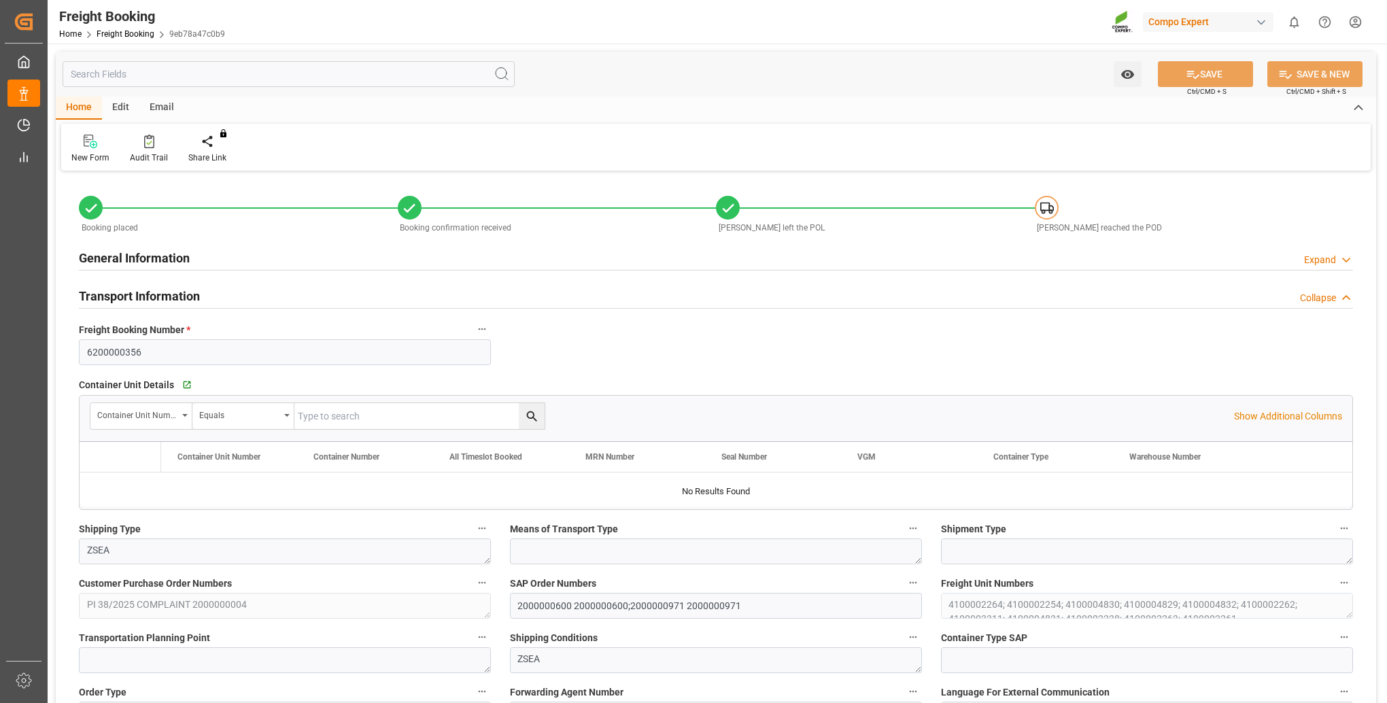
type input "Cosco"
type input "COSCO Shipping Co. Ltd."
type input "9329526"
type input "BEANR"
type input "TRMER"
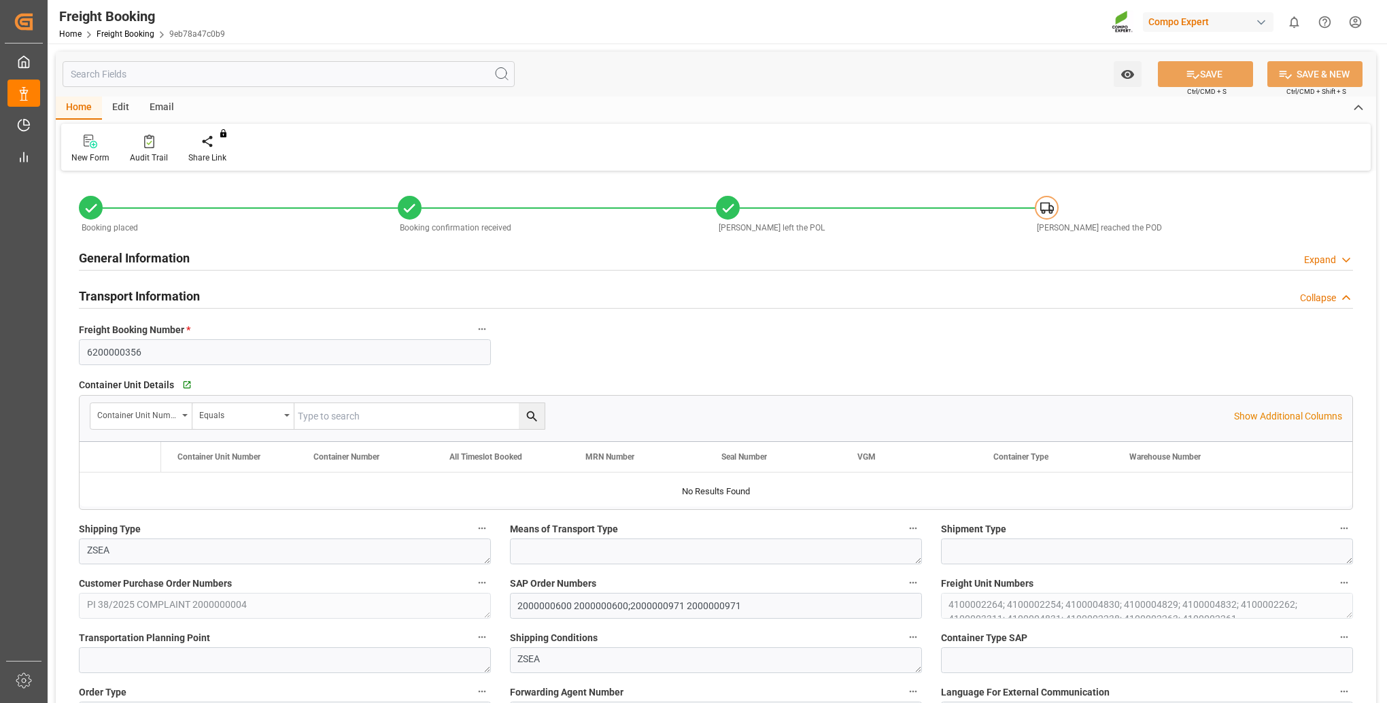
type input "0"
type input "277396"
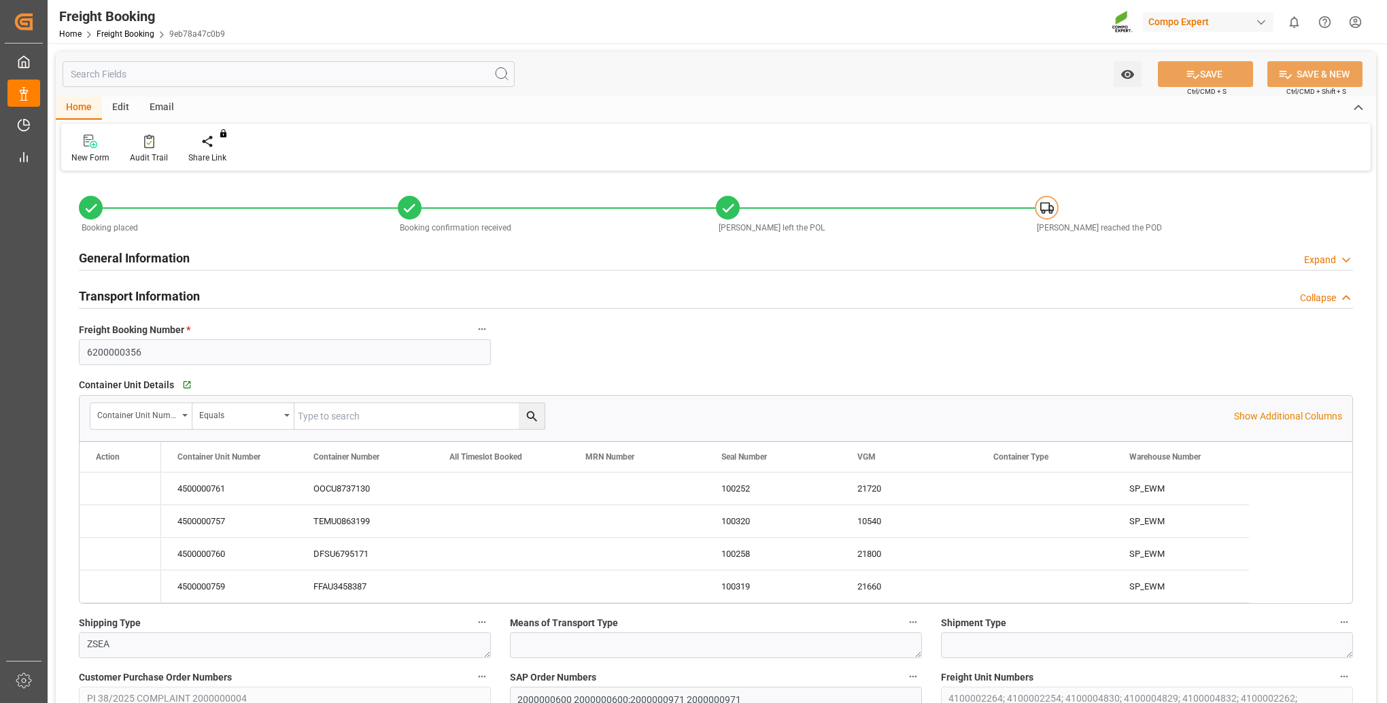
type input "[DATE] 01:00"
type input "[DATE] 14:00"
type input "[DATE] 16:00"
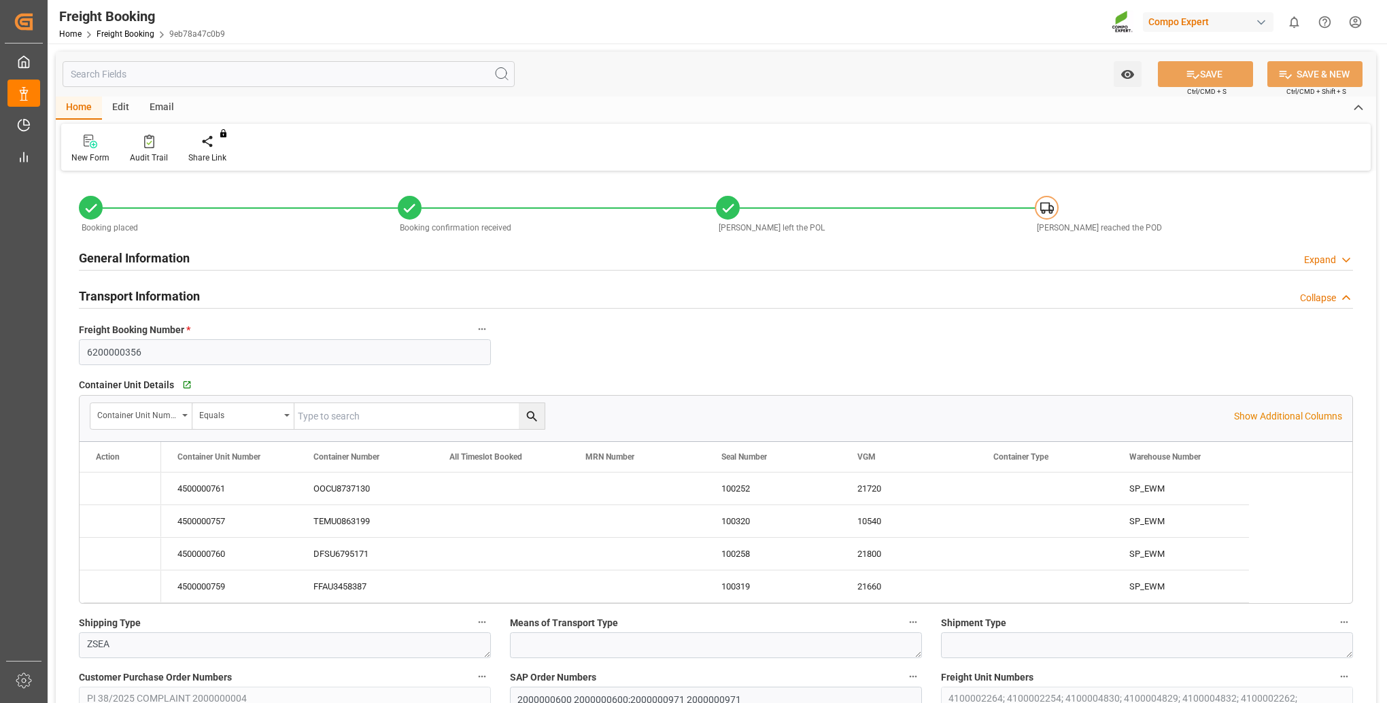
type input "[DATE]"
type input "[DATE] 11:23"
type input "[DATE] 11:33"
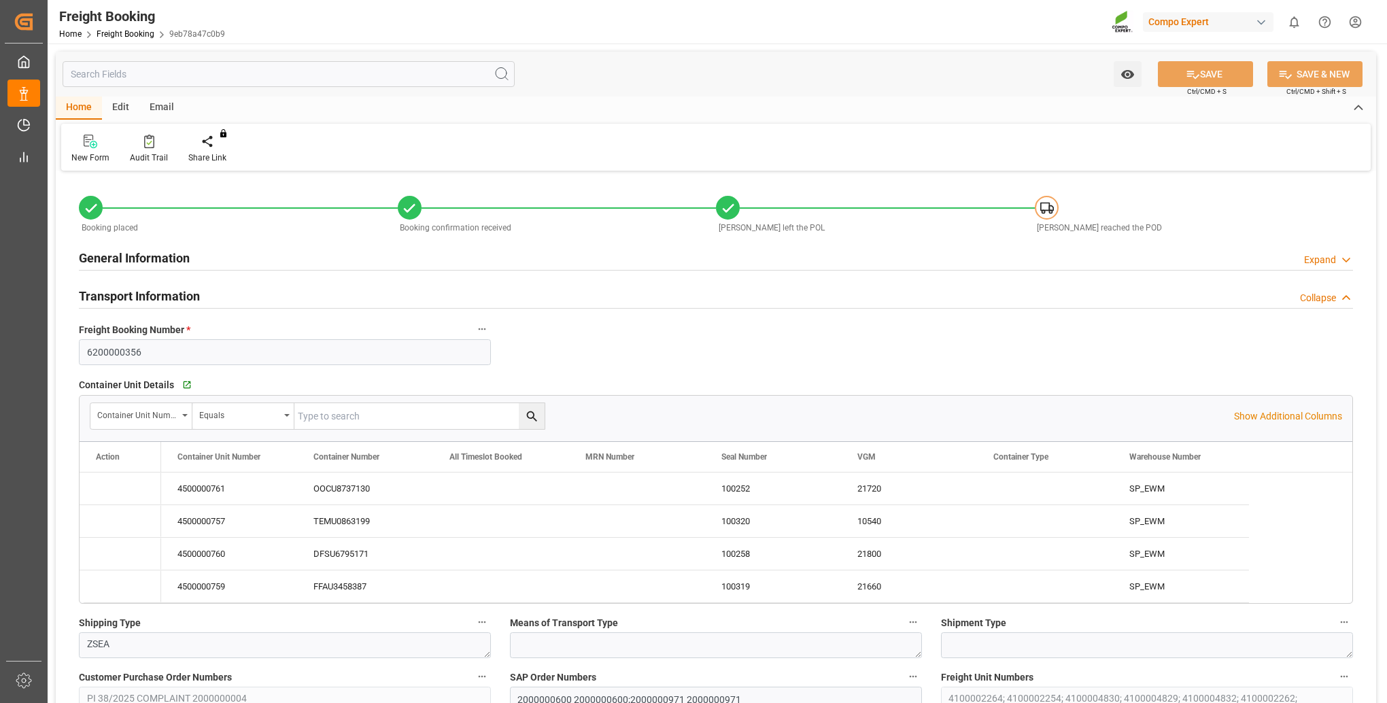
type input "[DATE] 07:36"
type input "[DATE] 12:12"
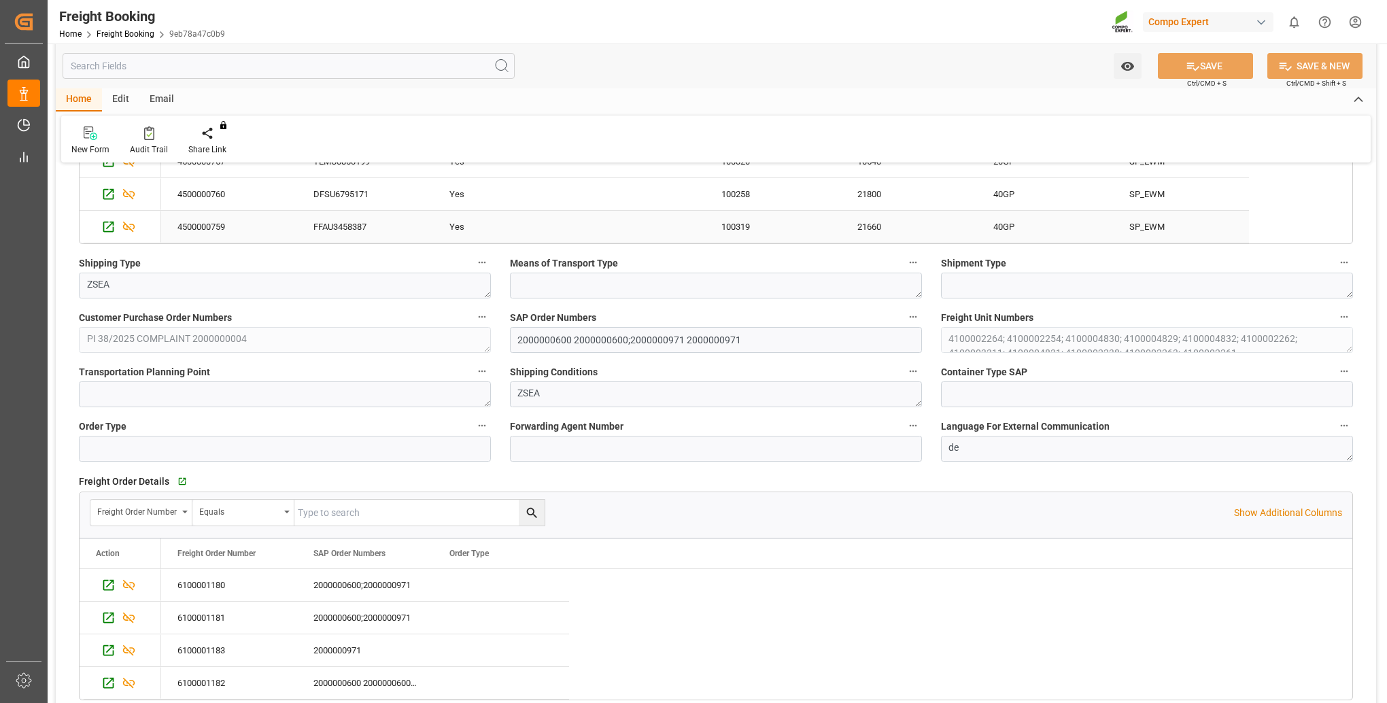
scroll to position [136, 0]
